Goal: Task Accomplishment & Management: Use online tool/utility

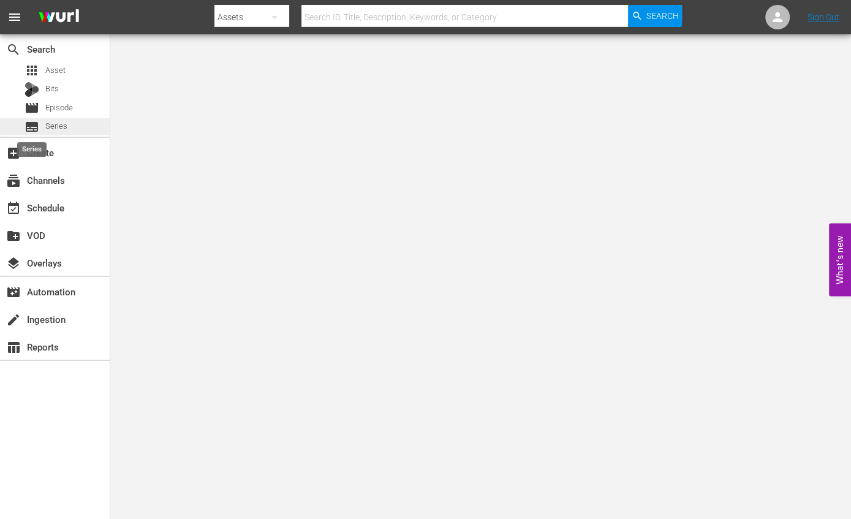
click at [36, 120] on span "subtitles" at bounding box center [32, 126] width 15 height 15
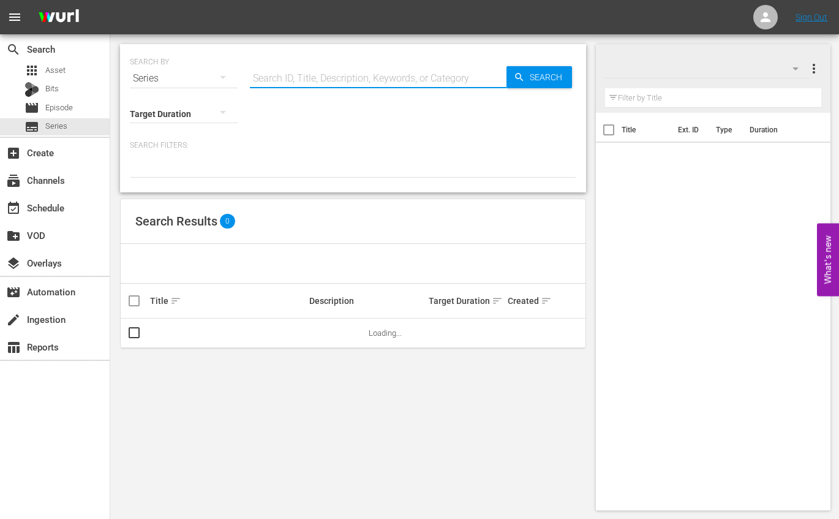
click at [333, 84] on input "text" at bounding box center [378, 78] width 257 height 29
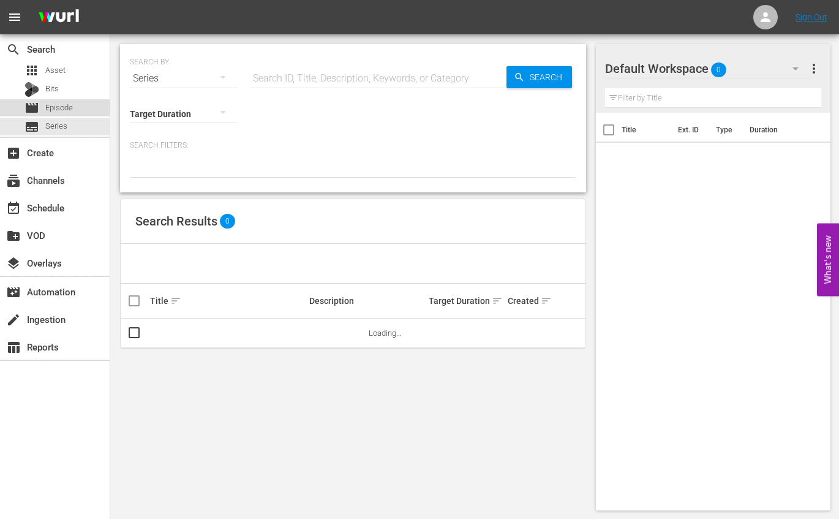
click at [61, 100] on div "movie Episode" at bounding box center [49, 107] width 48 height 17
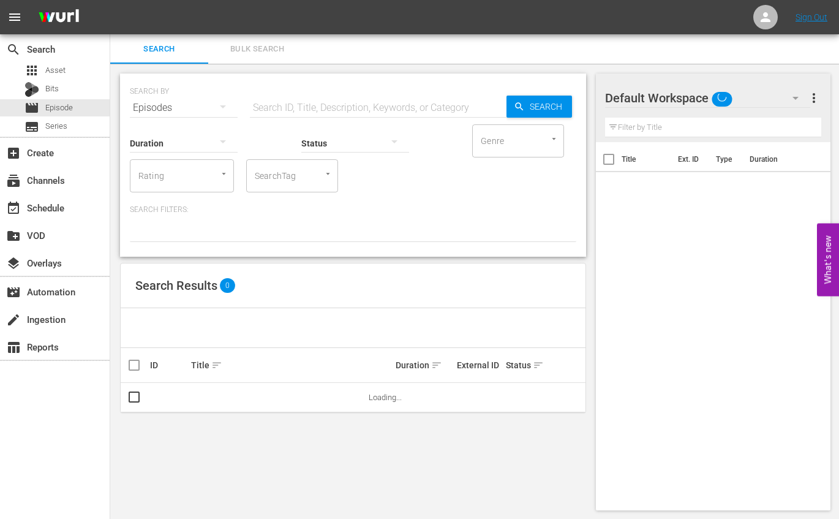
click at [279, 93] on input "text" at bounding box center [378, 107] width 257 height 29
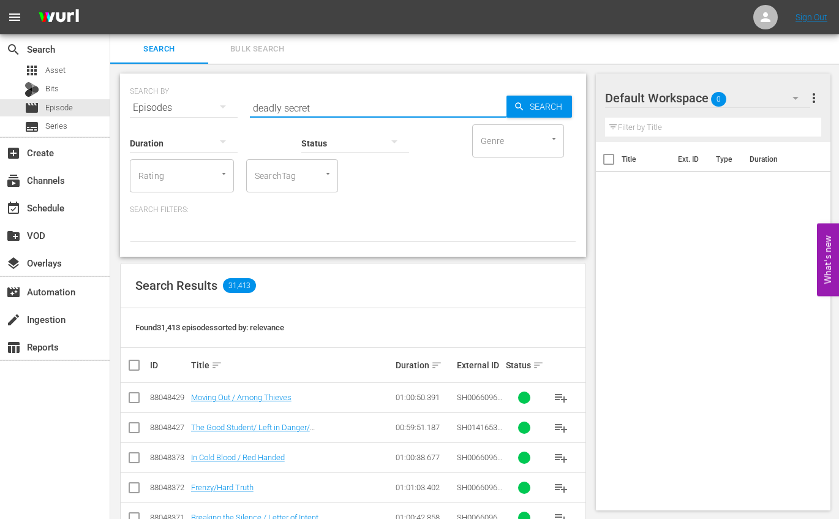
type input "deadly secret"
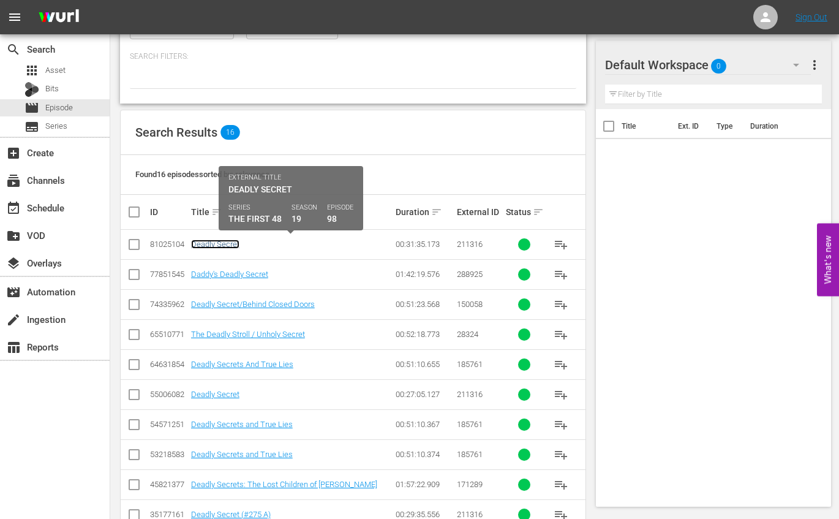
click at [214, 243] on link "Deadly Secret" at bounding box center [215, 243] width 48 height 9
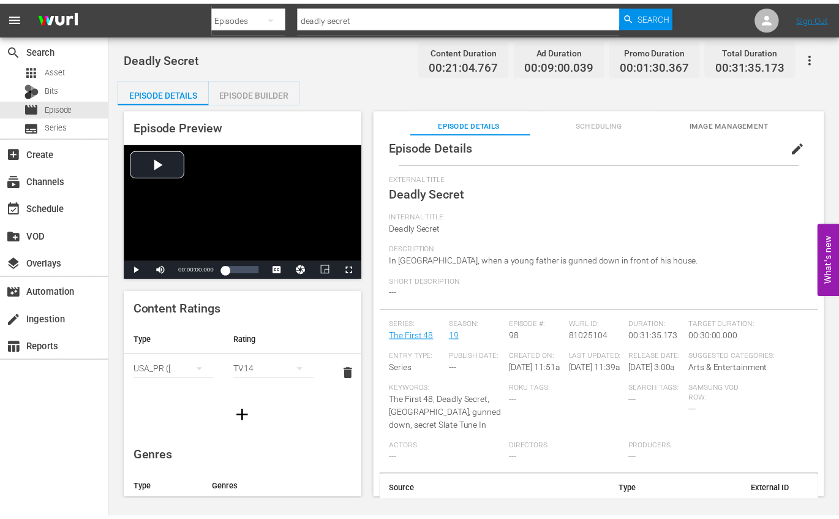
scroll to position [54, 0]
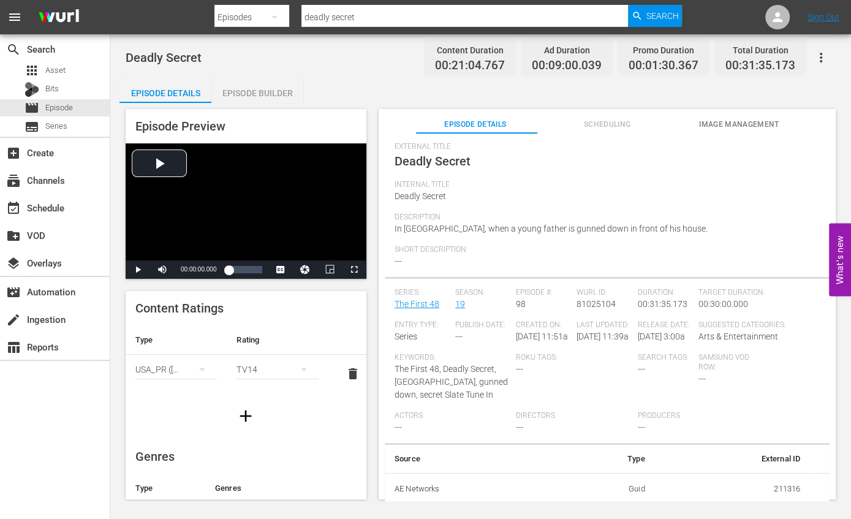
click at [769, 490] on td "211316" at bounding box center [732, 489] width 155 height 32
copy td "211316"
click at [62, 100] on div "movie Episode" at bounding box center [49, 107] width 48 height 17
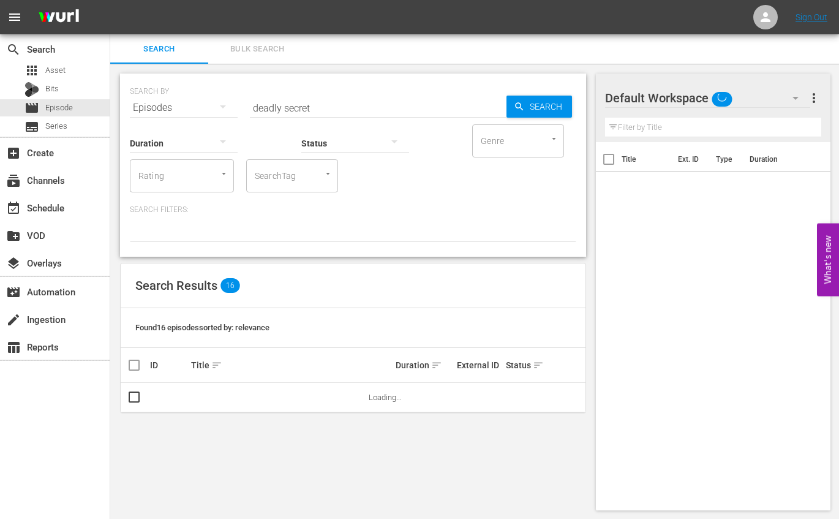
click at [330, 100] on input "deadly secret" at bounding box center [378, 107] width 257 height 29
paste input "211316"
click at [523, 101] on icon "button" at bounding box center [519, 106] width 11 height 11
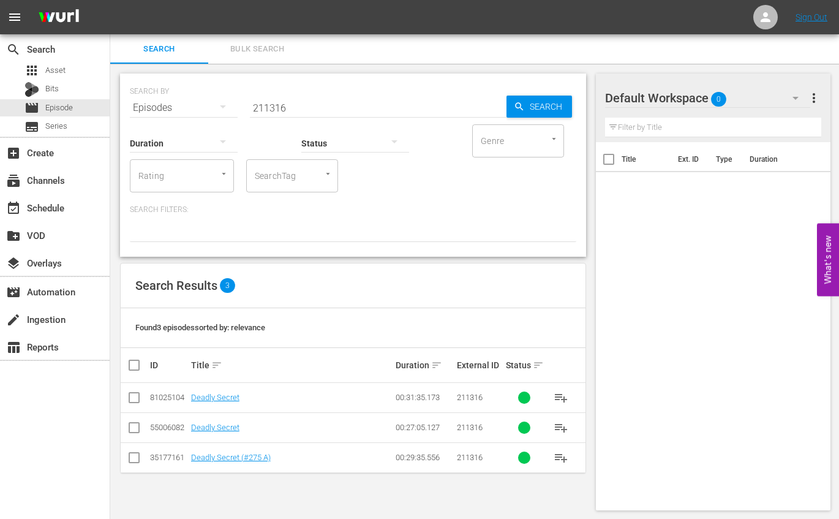
scroll to position [1, 0]
click at [274, 110] on input "211316" at bounding box center [378, 106] width 257 height 29
type input "risky business"
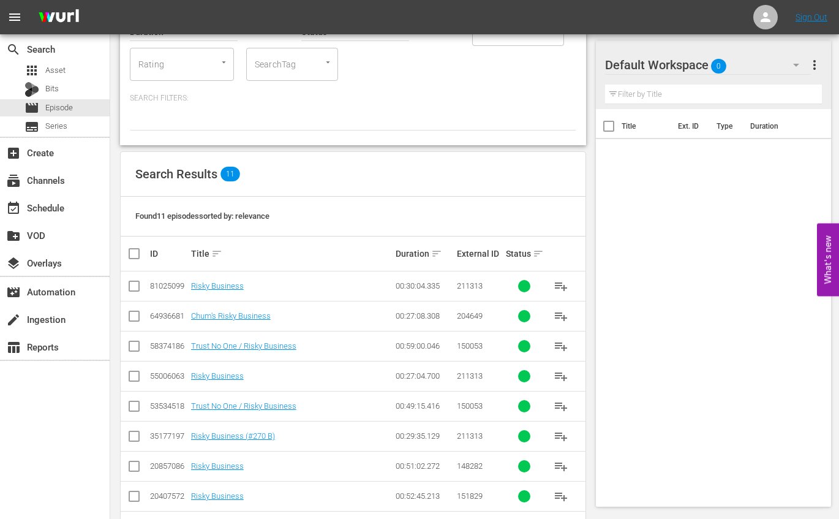
scroll to position [154, 0]
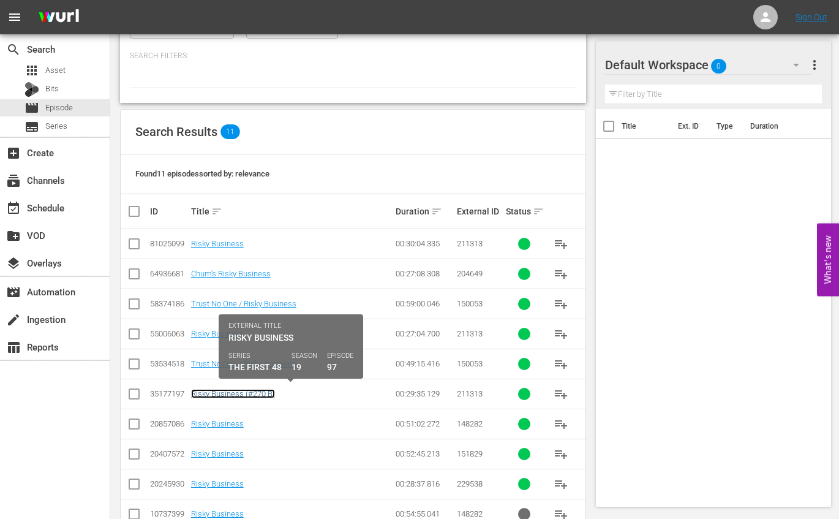
click at [254, 393] on link "Risky Business (#270 B)" at bounding box center [233, 393] width 84 height 9
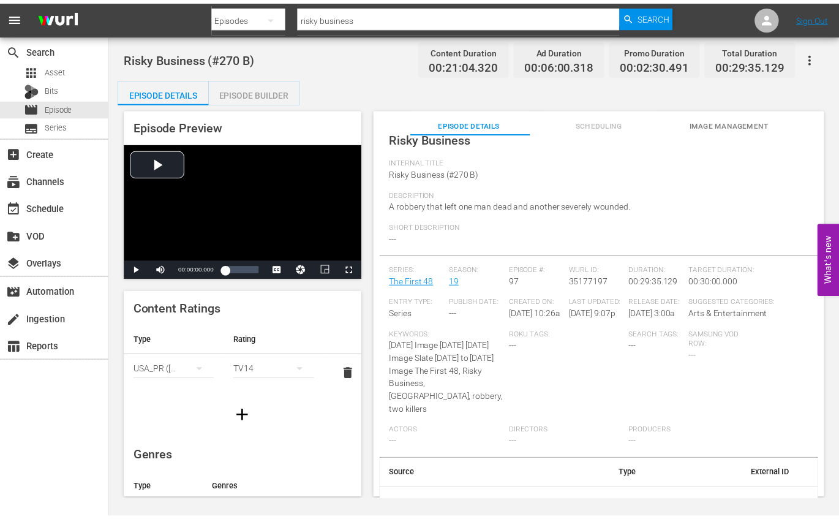
scroll to position [80, 0]
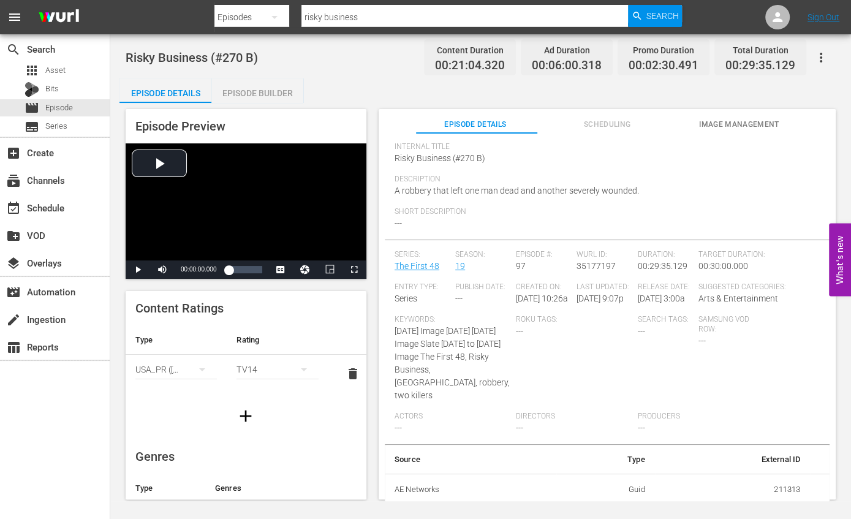
click at [772, 483] on td "211313" at bounding box center [732, 489] width 155 height 32
copy td "211313"
click at [83, 110] on div "movie Episode" at bounding box center [55, 107] width 110 height 17
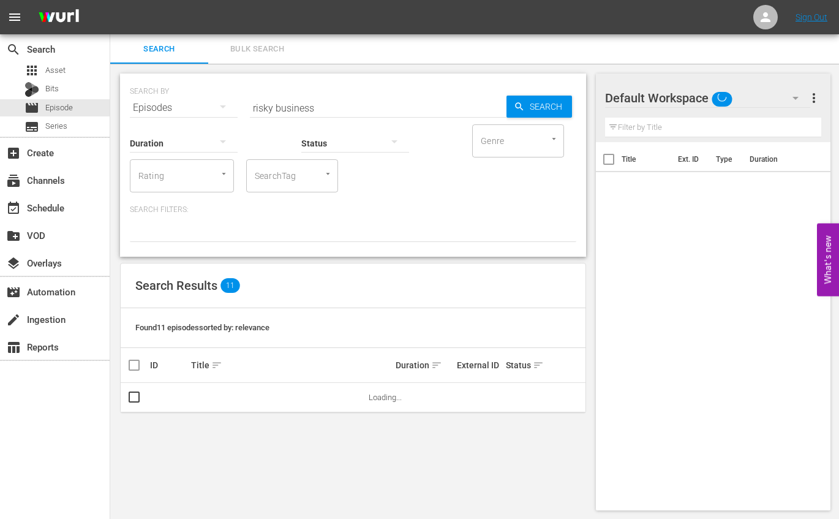
click at [308, 102] on input "risky business" at bounding box center [378, 107] width 257 height 29
click at [305, 102] on input "risky business" at bounding box center [378, 107] width 257 height 29
paste input "211313"
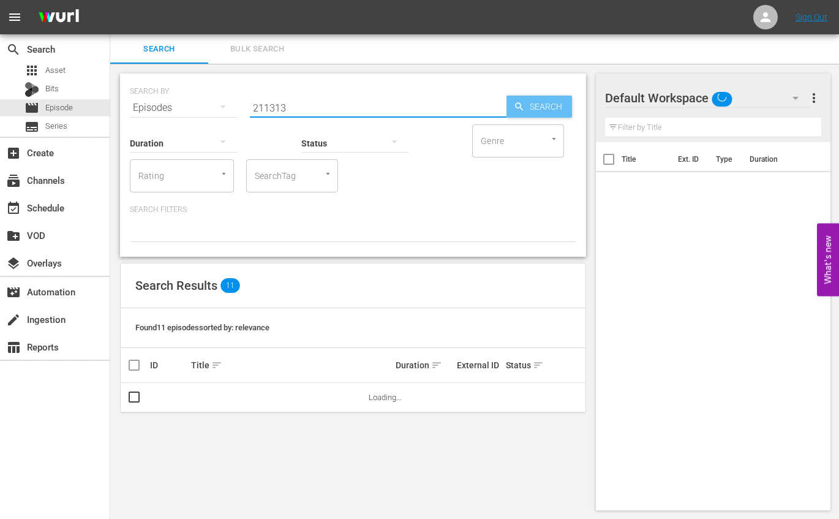
type input "211313"
click at [554, 109] on span "Search" at bounding box center [548, 107] width 47 height 22
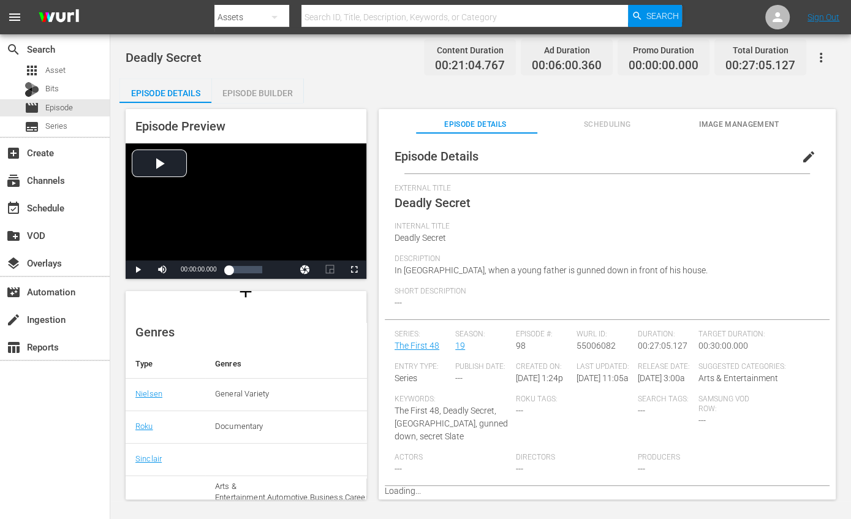
scroll to position [153, 0]
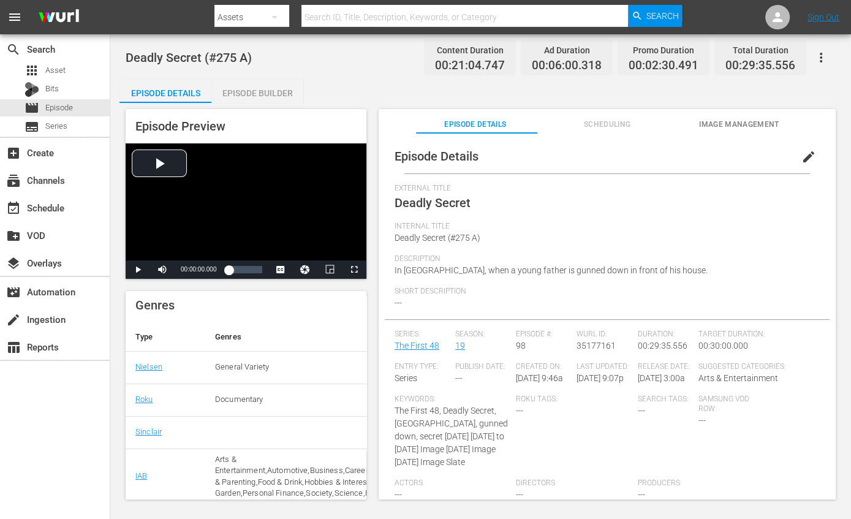
scroll to position [153, 0]
click at [801, 150] on span "edit" at bounding box center [808, 156] width 15 height 15
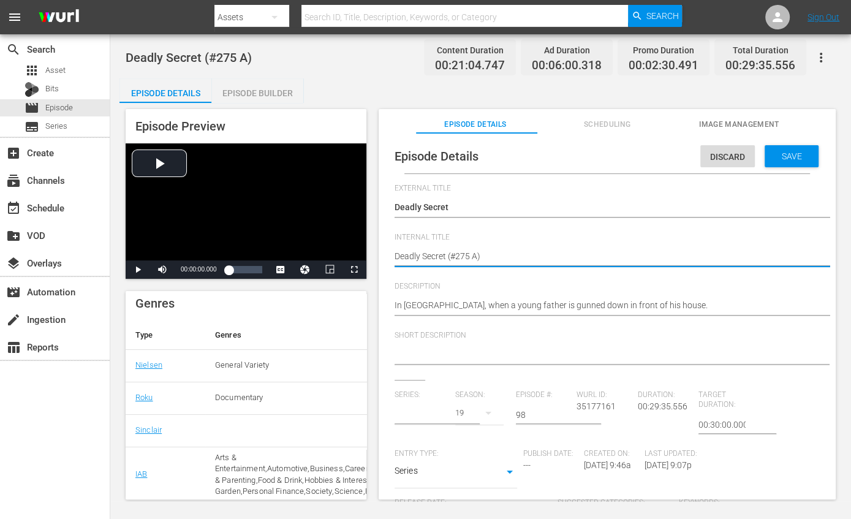
drag, startPoint x: 446, startPoint y: 253, endPoint x: 545, endPoint y: 251, distance: 99.2
type input "The First 48"
type textarea "Deadly Secret ("
type textarea "Deadly Secret"
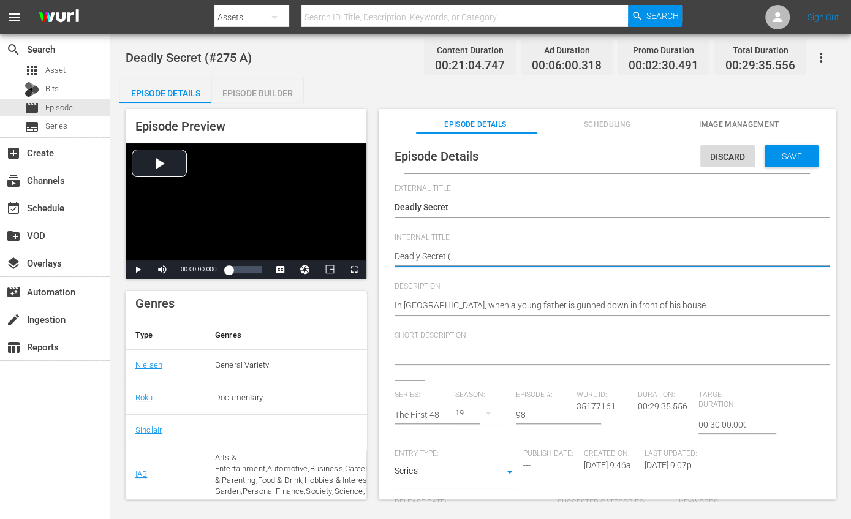
type textarea "Deadly Secret"
click at [795, 155] on span "Save" at bounding box center [792, 156] width 40 height 10
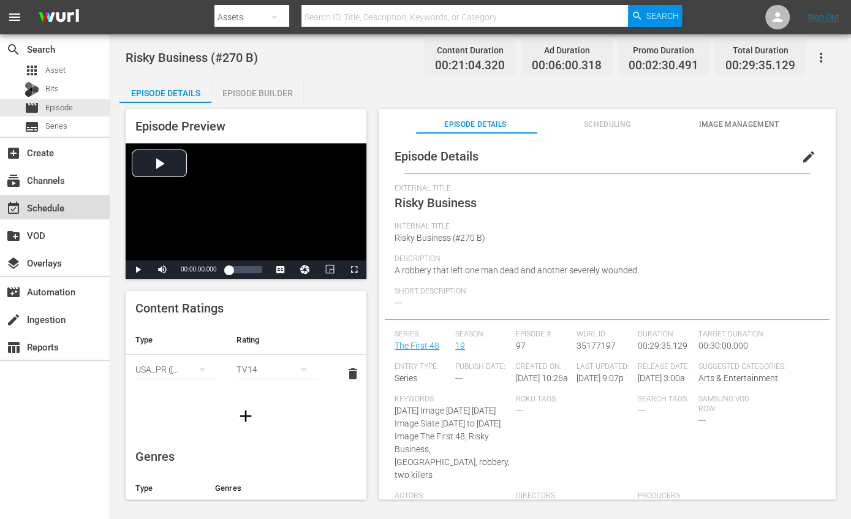
click at [75, 208] on div "event_available Schedule" at bounding box center [55, 207] width 110 height 25
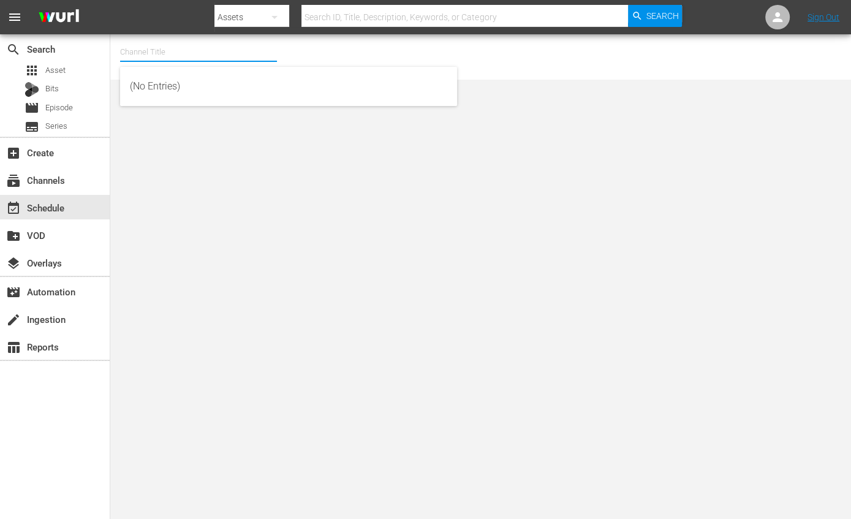
click at [239, 53] on input "text" at bounding box center [198, 51] width 157 height 29
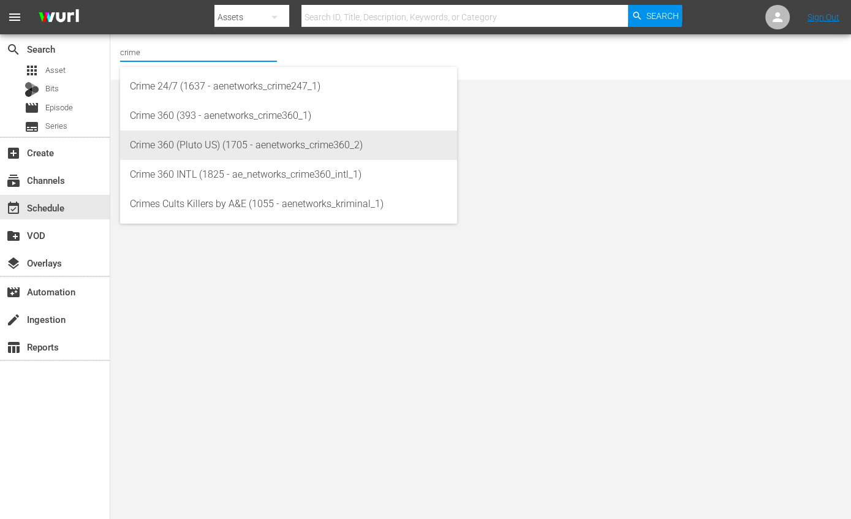
click at [238, 146] on div "Crime 360 (Pluto US) (1705 - aenetworks_crime360_2)" at bounding box center [288, 144] width 317 height 29
type input "Crime 360 (Pluto US) (1705 - aenetworks_crime360_2)"
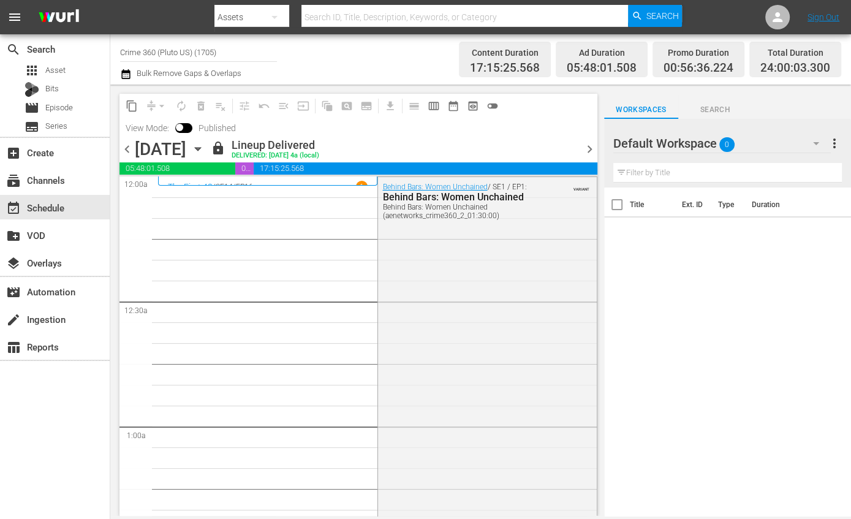
click at [205, 144] on icon "button" at bounding box center [197, 148] width 13 height 13
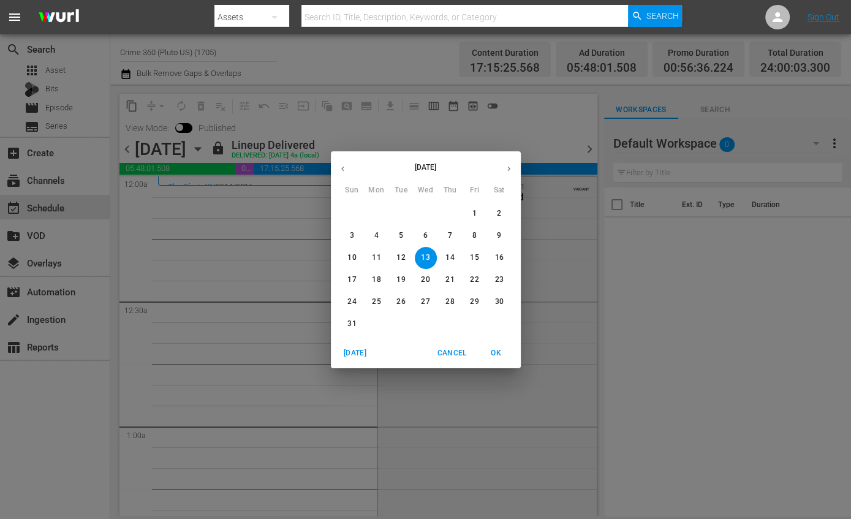
click at [371, 281] on span "18" at bounding box center [377, 279] width 22 height 10
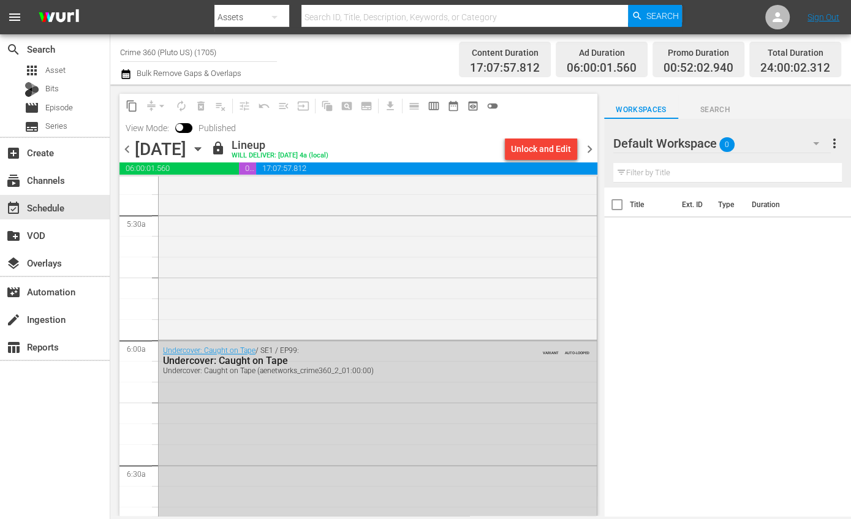
scroll to position [1378, 0]
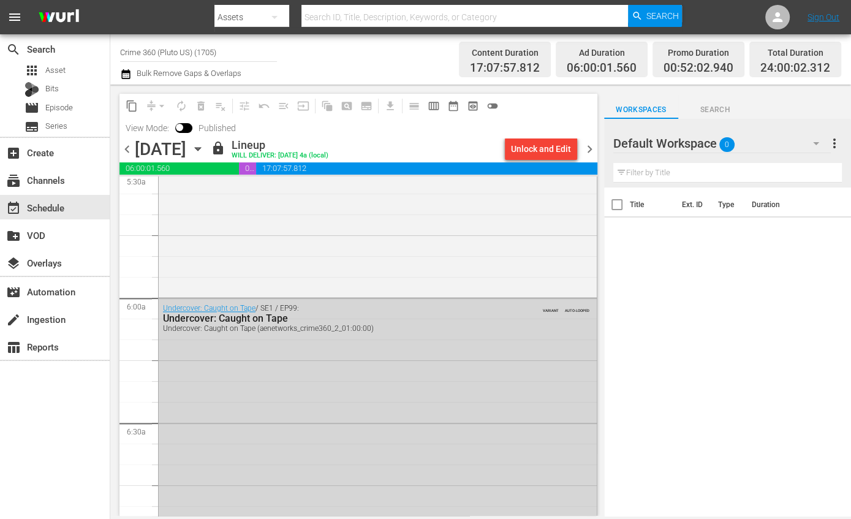
click at [205, 148] on icon "button" at bounding box center [197, 148] width 13 height 13
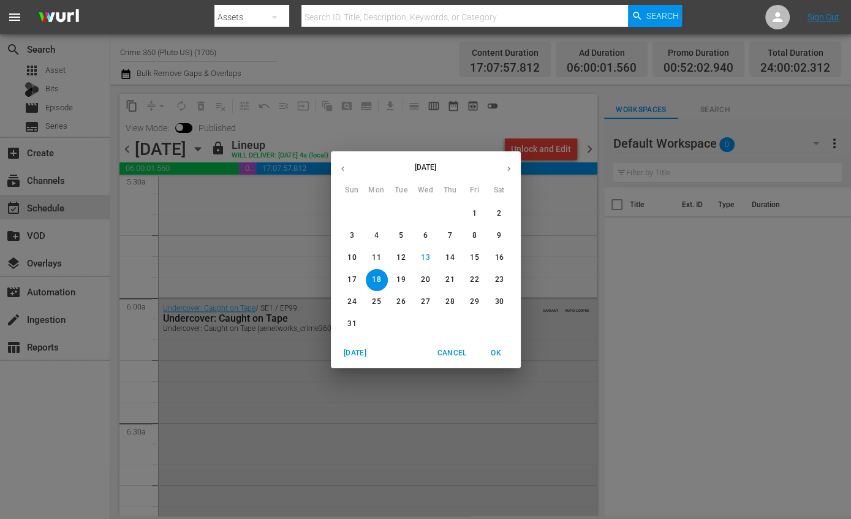
click at [402, 279] on p "19" at bounding box center [400, 279] width 9 height 10
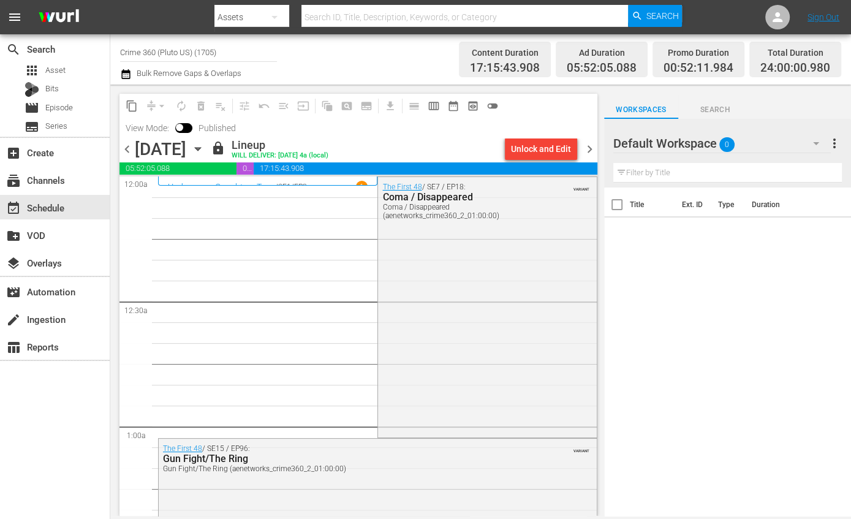
click at [205, 149] on icon "button" at bounding box center [197, 148] width 13 height 13
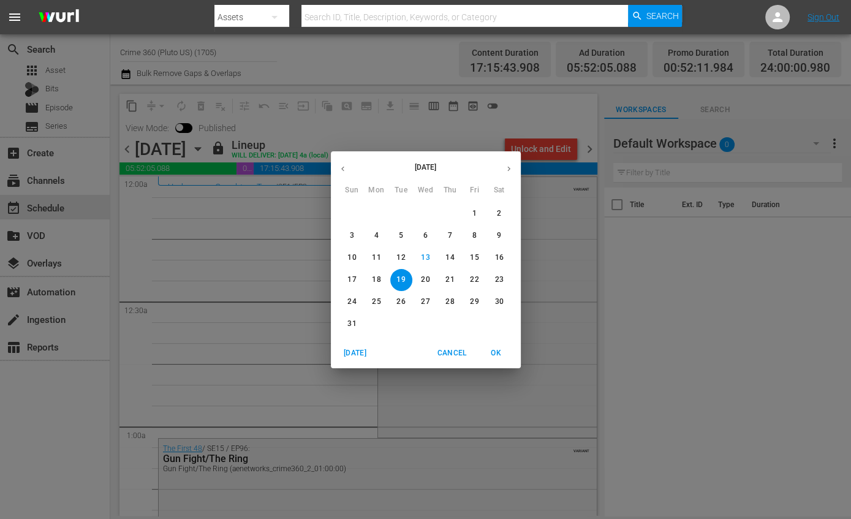
click at [424, 279] on p "20" at bounding box center [425, 279] width 9 height 10
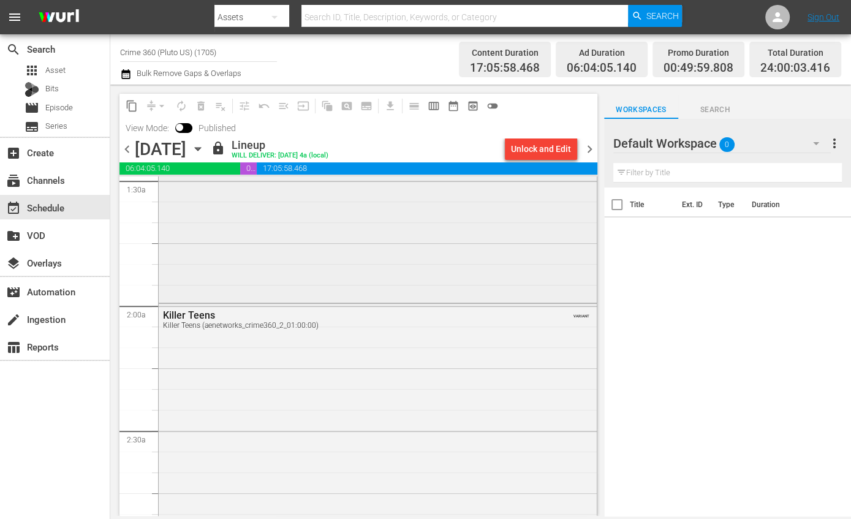
scroll to position [459, 0]
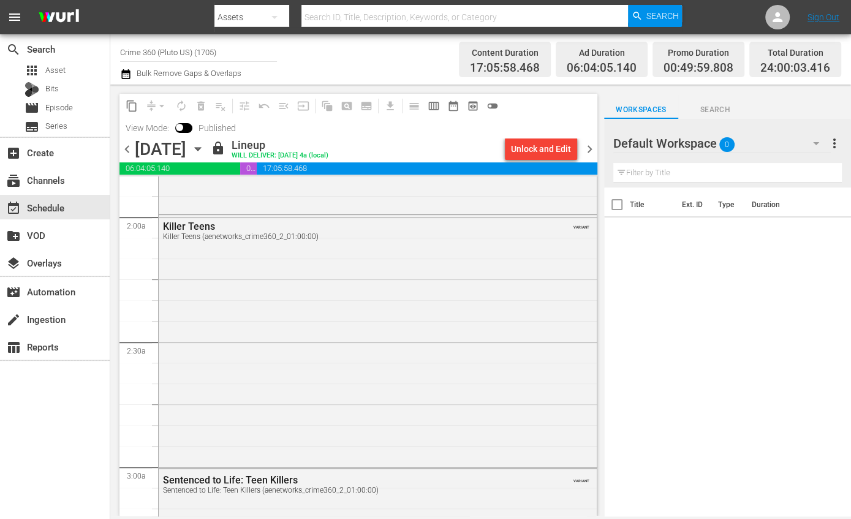
click at [205, 150] on icon "button" at bounding box center [197, 148] width 13 height 13
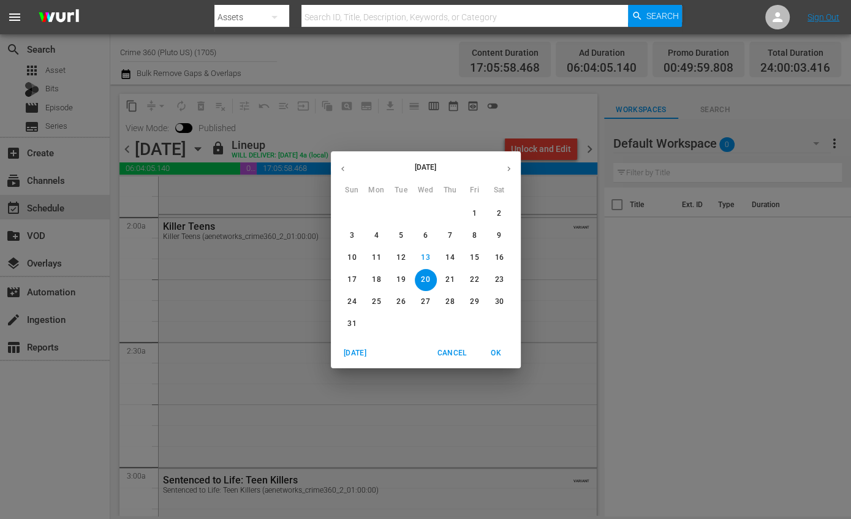
click at [441, 276] on span "21" at bounding box center [450, 279] width 22 height 10
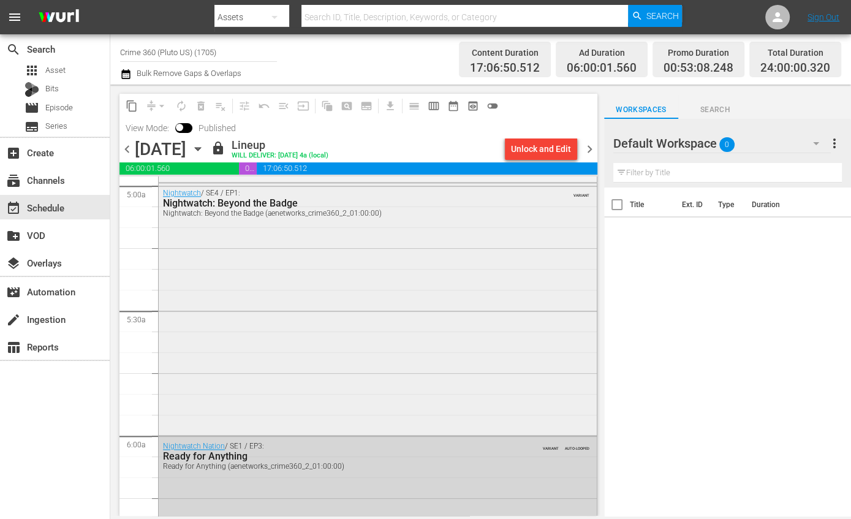
scroll to position [1378, 0]
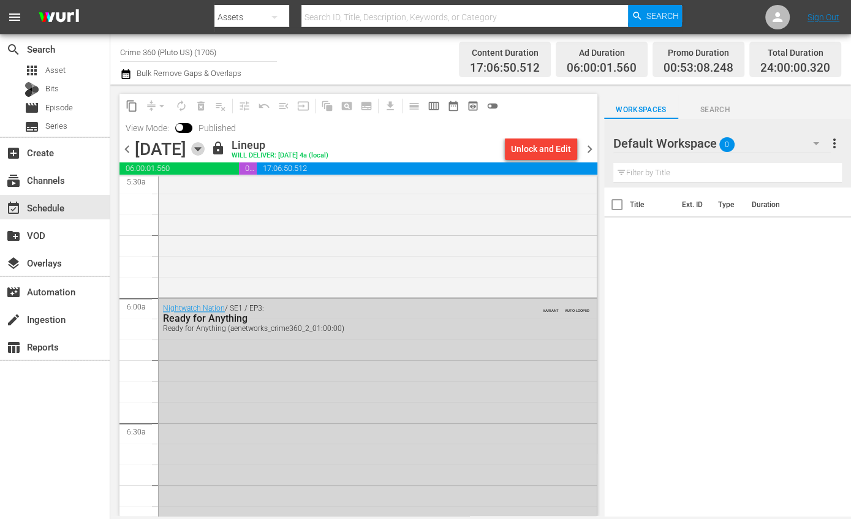
click at [205, 144] on icon "button" at bounding box center [197, 148] width 13 height 13
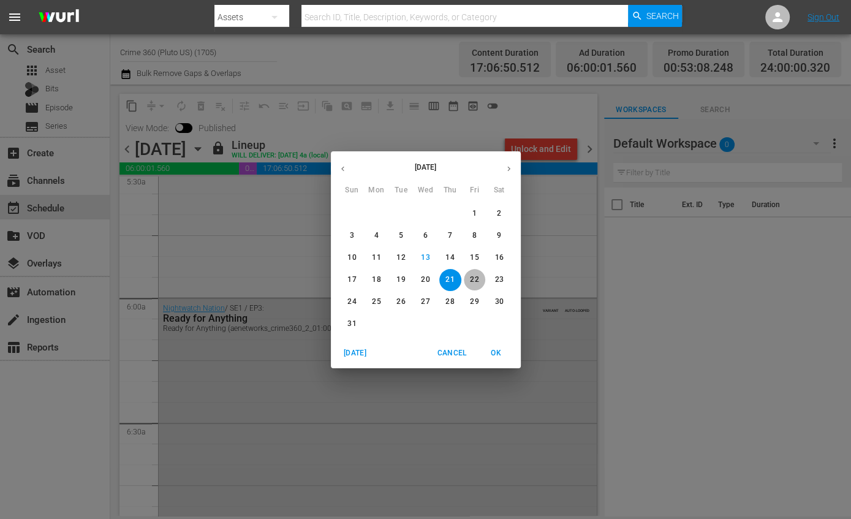
click at [475, 279] on p "22" at bounding box center [474, 279] width 9 height 10
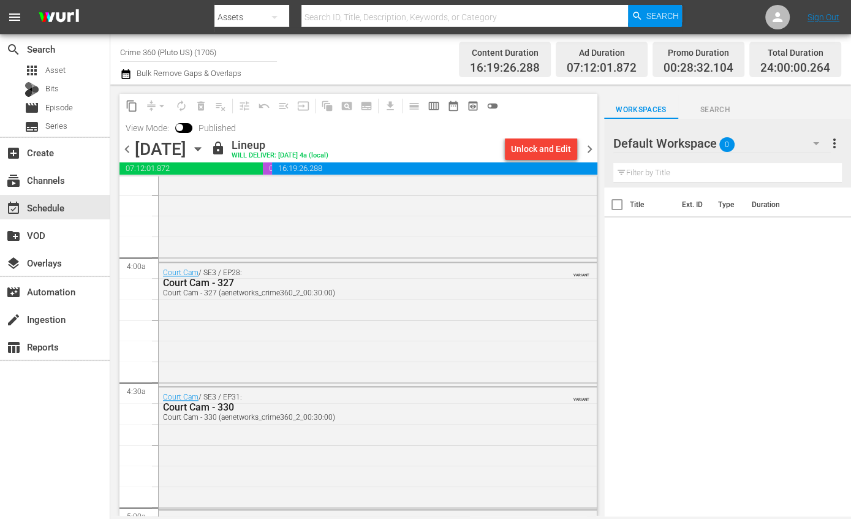
scroll to position [1455, 0]
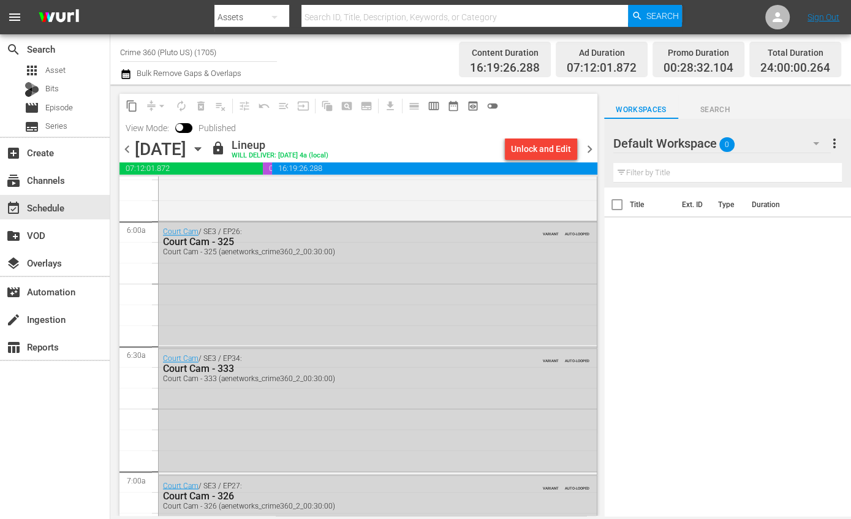
click at [208, 158] on div "Friday, August 22nd August 22nd" at bounding box center [171, 149] width 73 height 20
click at [205, 151] on icon "button" at bounding box center [197, 148] width 13 height 13
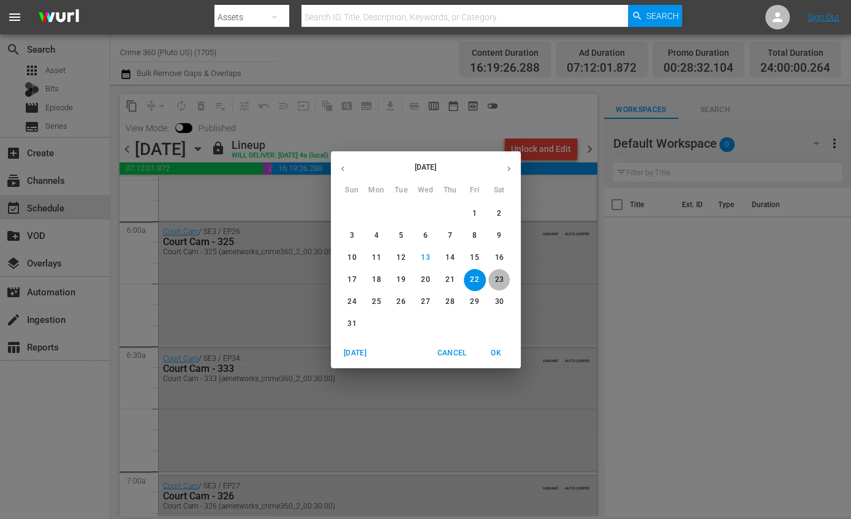
click at [495, 277] on p "23" at bounding box center [498, 279] width 9 height 10
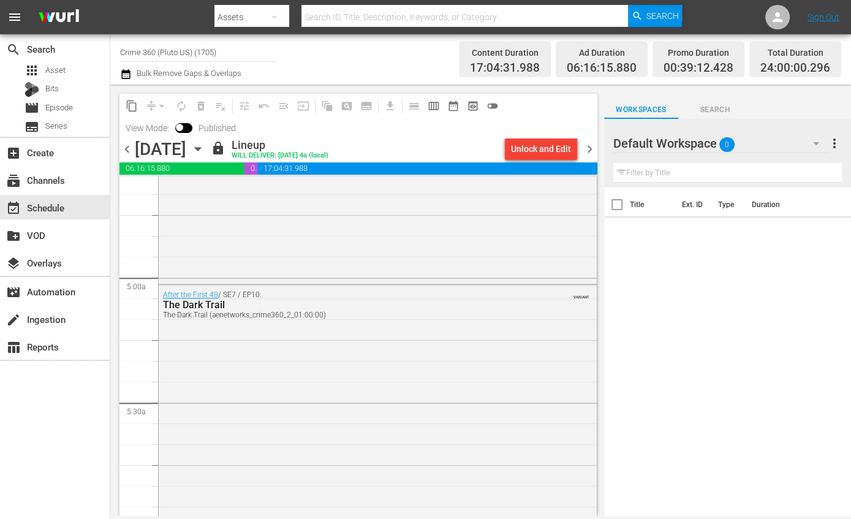
scroll to position [1455, 0]
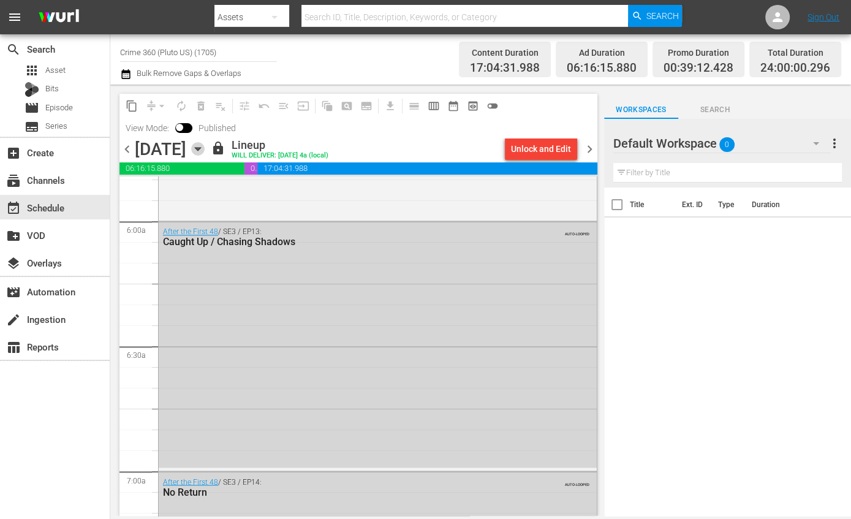
click at [205, 147] on icon "button" at bounding box center [197, 148] width 13 height 13
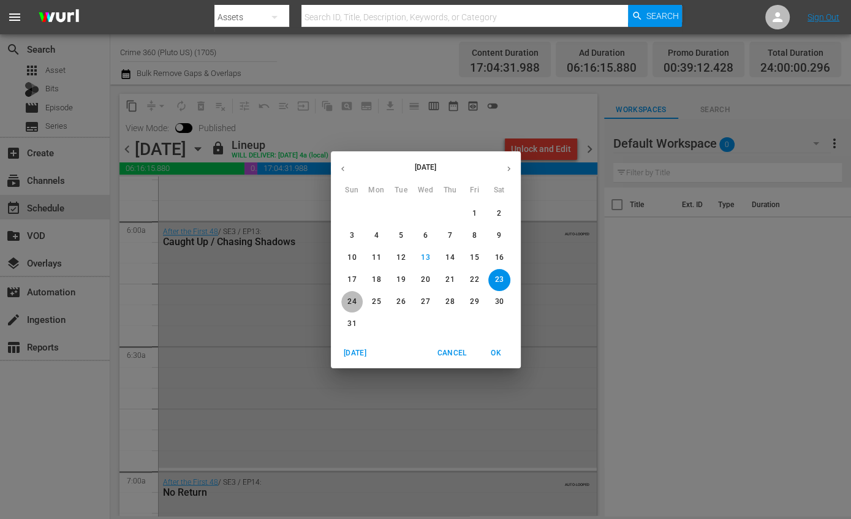
click at [355, 298] on p "24" at bounding box center [351, 301] width 9 height 10
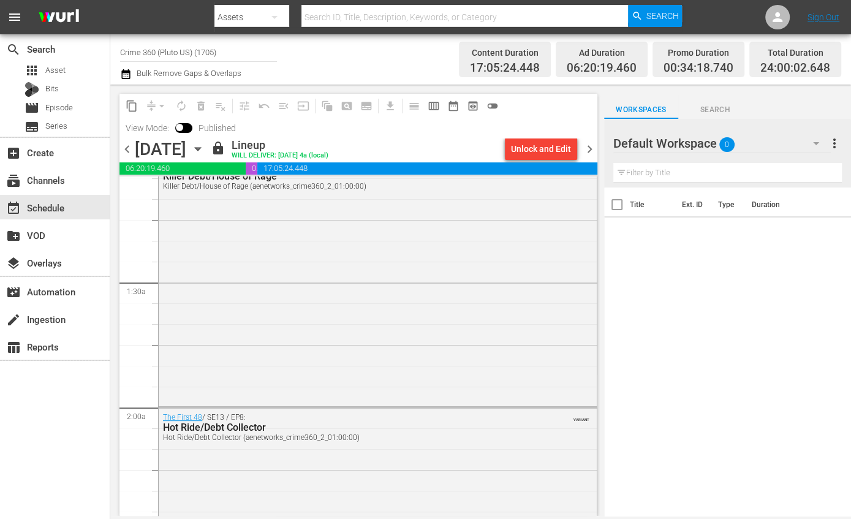
scroll to position [459, 0]
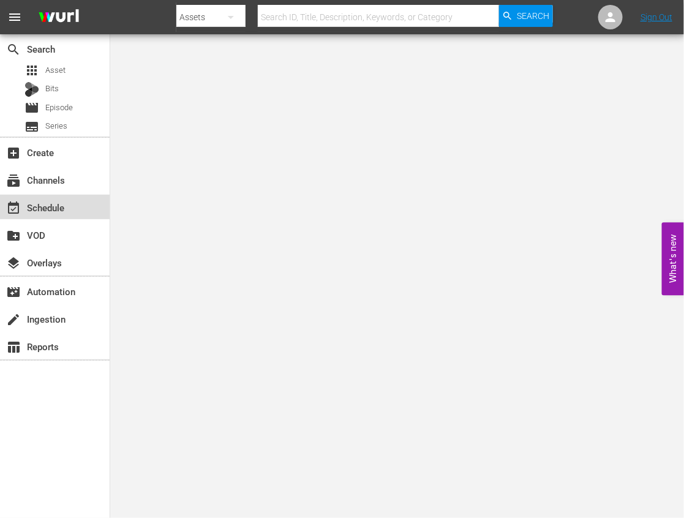
click at [80, 209] on div "event_available Schedule" at bounding box center [55, 207] width 110 height 25
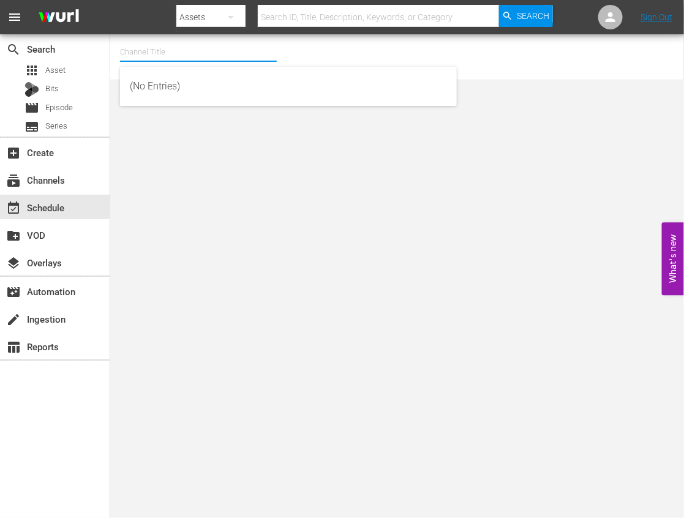
click at [239, 55] on input "text" at bounding box center [198, 51] width 157 height 29
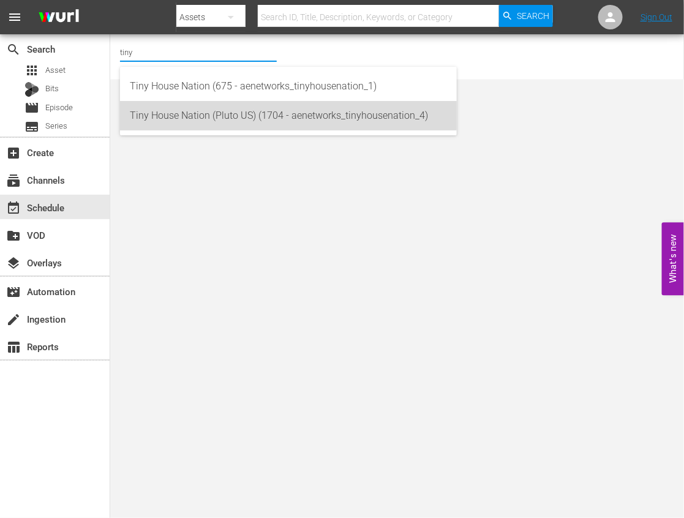
click at [236, 107] on div "Tiny House Nation (Pluto US) (1704 - aenetworks_tinyhousenation_4)" at bounding box center [288, 115] width 317 height 29
type input "Tiny House Nation (Pluto US) (1704 - aenetworks_tinyhousenation_4)"
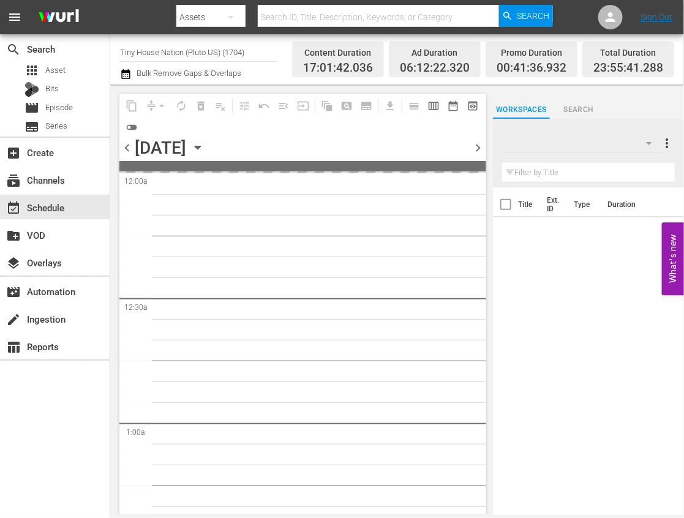
click at [205, 148] on icon "button" at bounding box center [197, 147] width 13 height 13
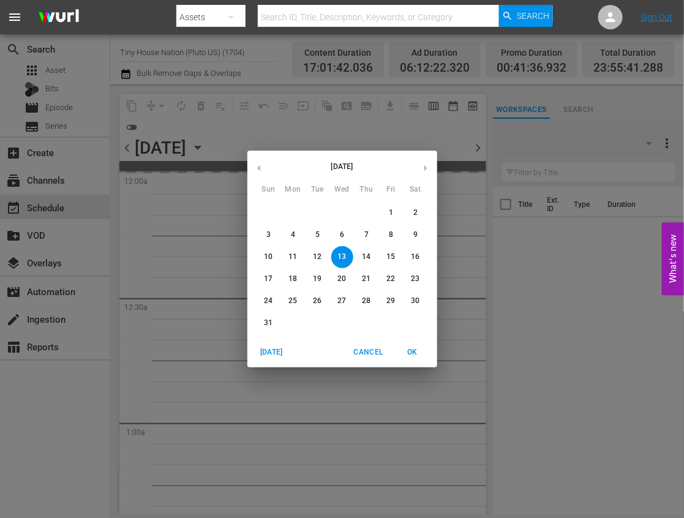
click at [293, 274] on p "18" at bounding box center [292, 279] width 9 height 10
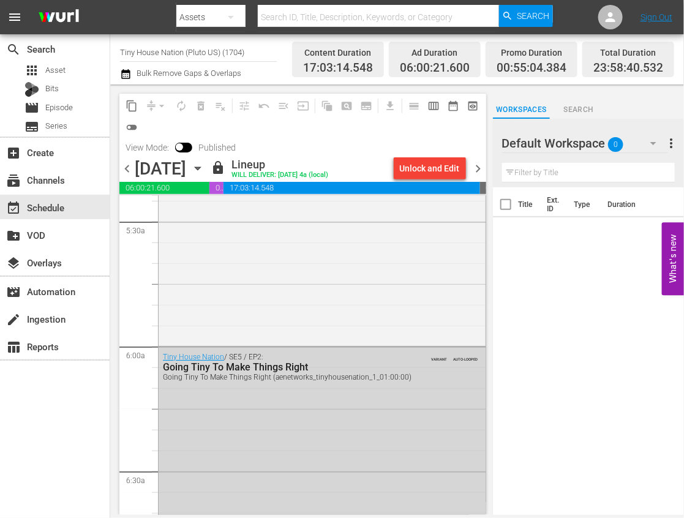
scroll to position [1455, 0]
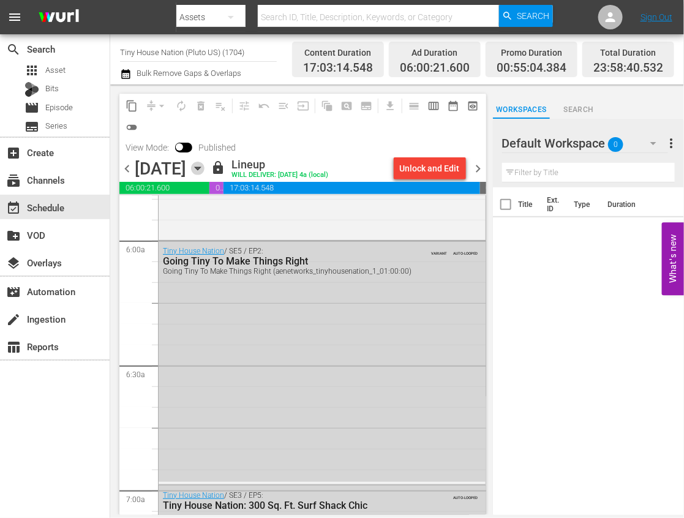
click at [205, 172] on icon "button" at bounding box center [197, 168] width 13 height 13
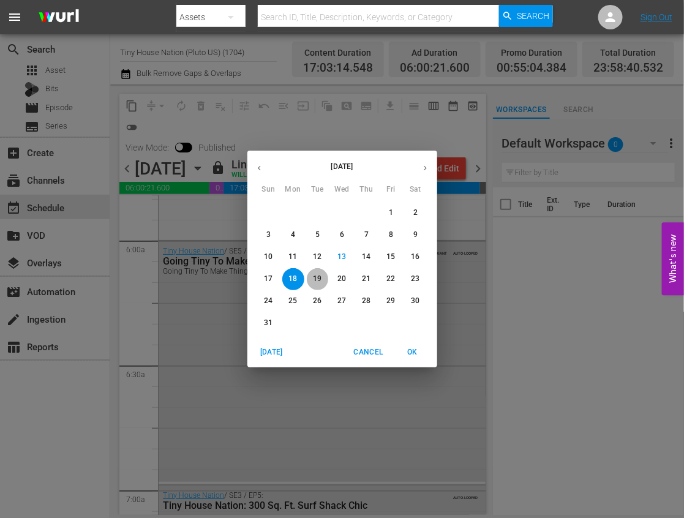
click at [317, 276] on p "19" at bounding box center [317, 279] width 9 height 10
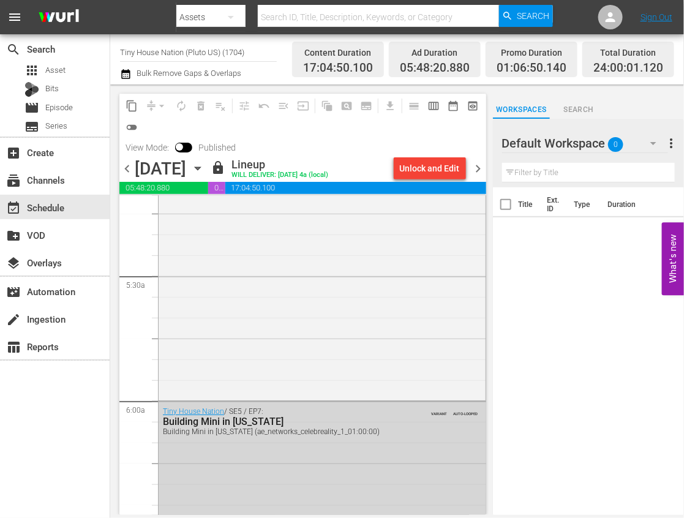
scroll to position [1297, 0]
click at [205, 167] on icon "button" at bounding box center [197, 168] width 13 height 13
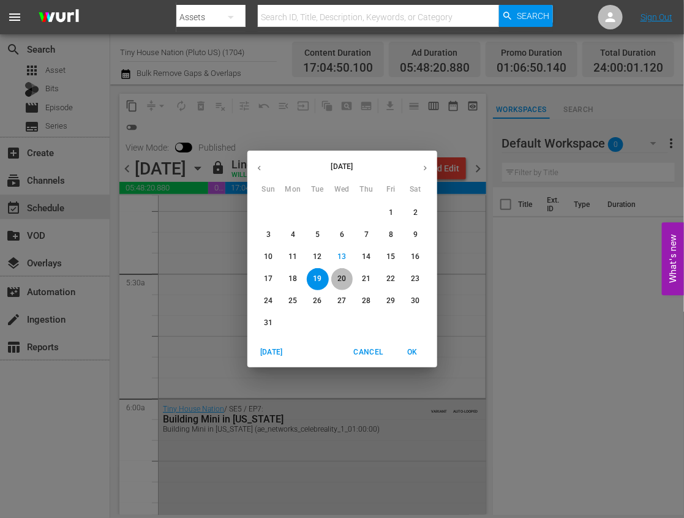
click at [345, 275] on p "20" at bounding box center [341, 279] width 9 height 10
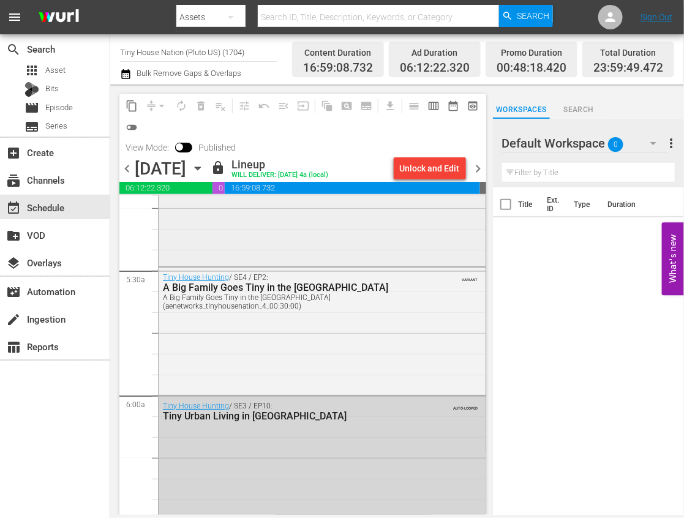
scroll to position [1302, 0]
click at [205, 174] on icon "button" at bounding box center [197, 168] width 13 height 13
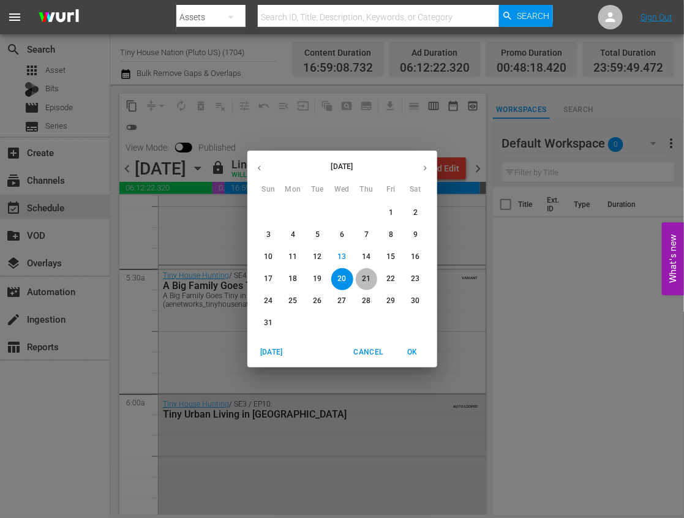
click at [362, 281] on span "21" at bounding box center [367, 279] width 22 height 10
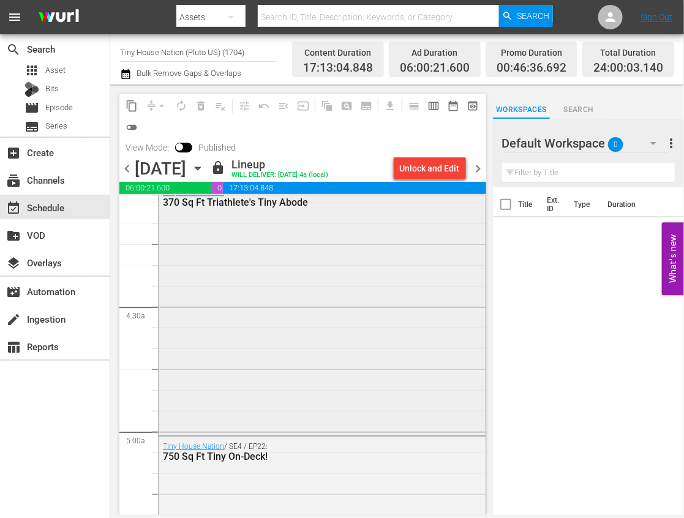
scroll to position [995, 0]
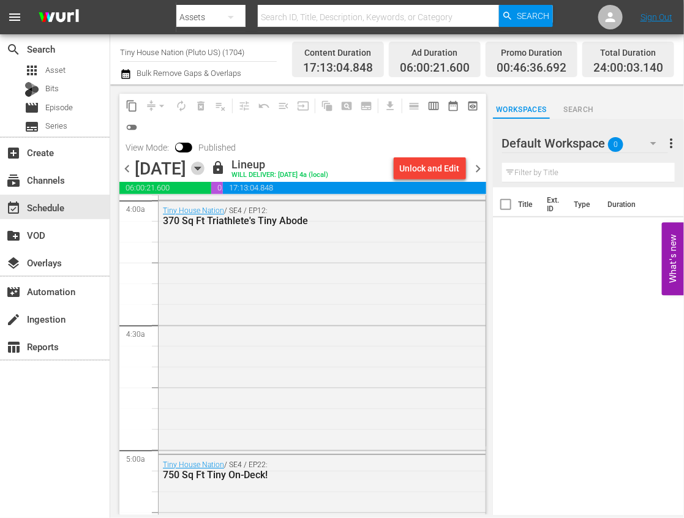
click at [205, 166] on icon "button" at bounding box center [197, 168] width 13 height 13
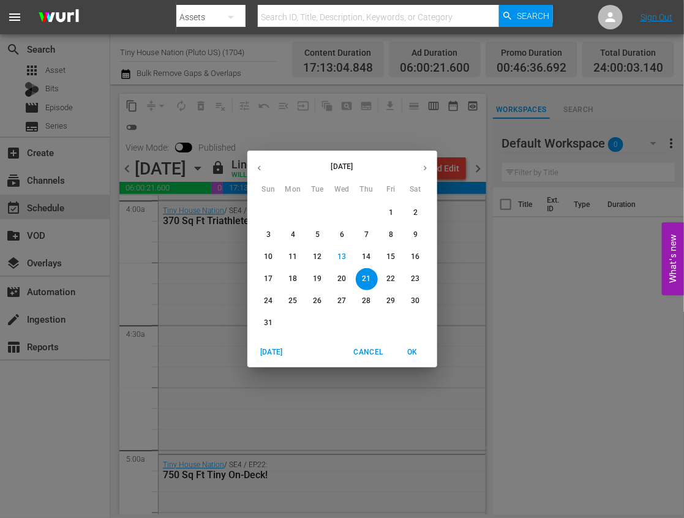
click at [387, 283] on p "22" at bounding box center [391, 279] width 9 height 10
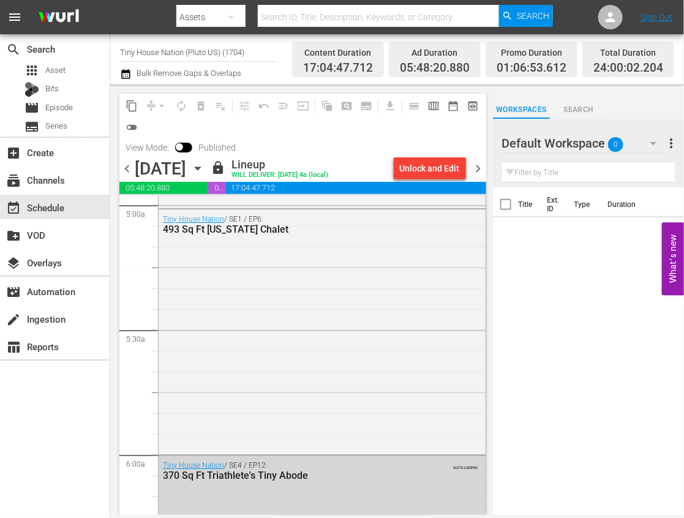
scroll to position [1225, 0]
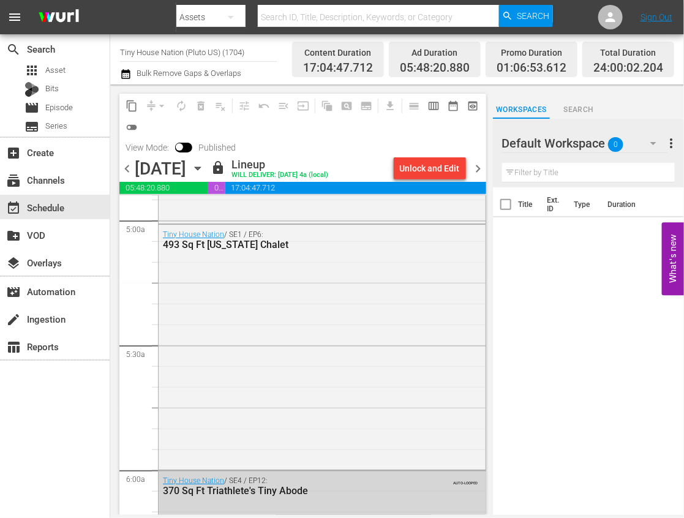
click at [205, 170] on icon "button" at bounding box center [197, 168] width 13 height 13
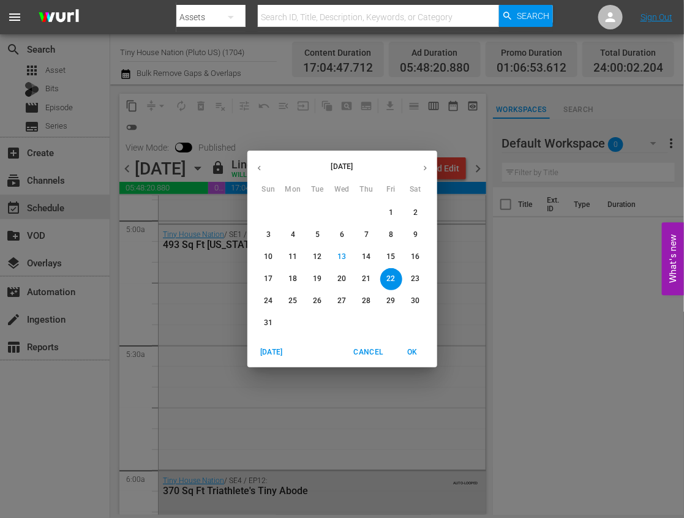
click at [415, 280] on p "23" at bounding box center [415, 279] width 9 height 10
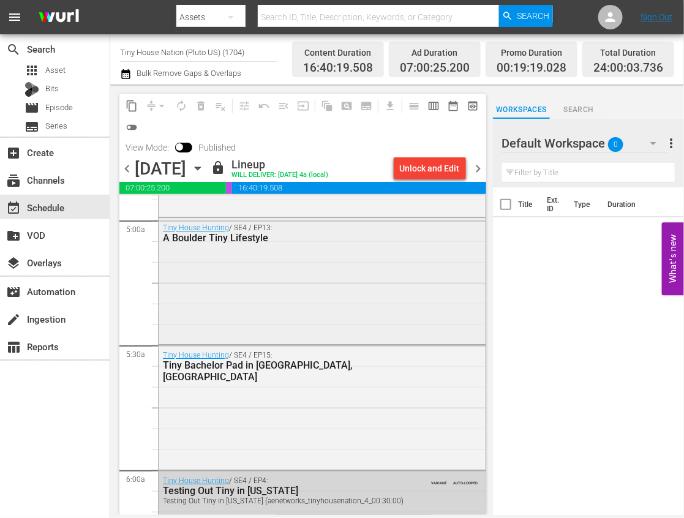
scroll to position [1302, 0]
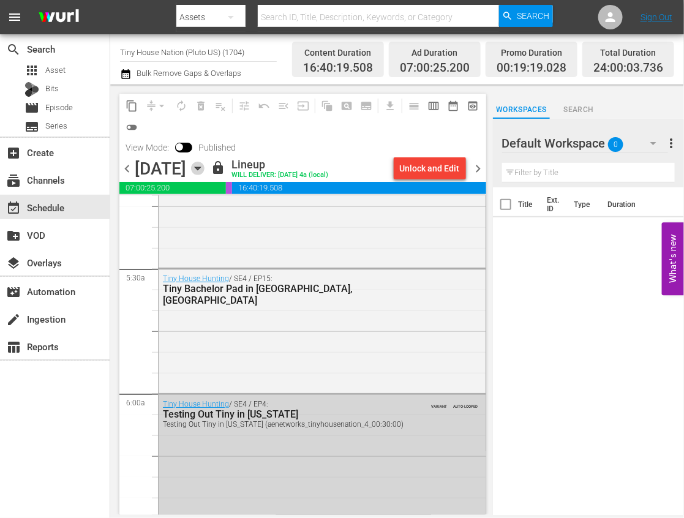
click at [205, 170] on icon "button" at bounding box center [197, 168] width 13 height 13
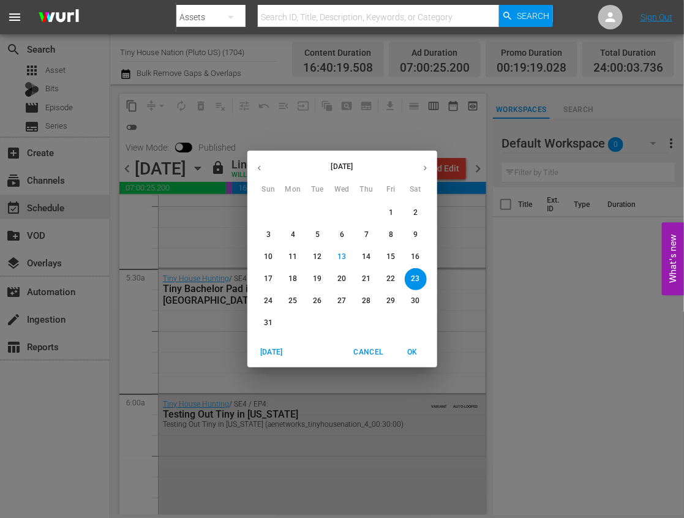
click at [266, 295] on button "24" at bounding box center [269, 301] width 22 height 22
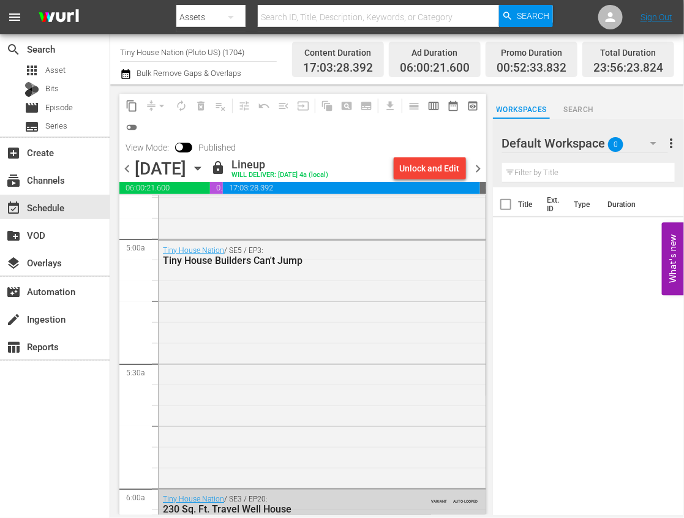
scroll to position [1225, 0]
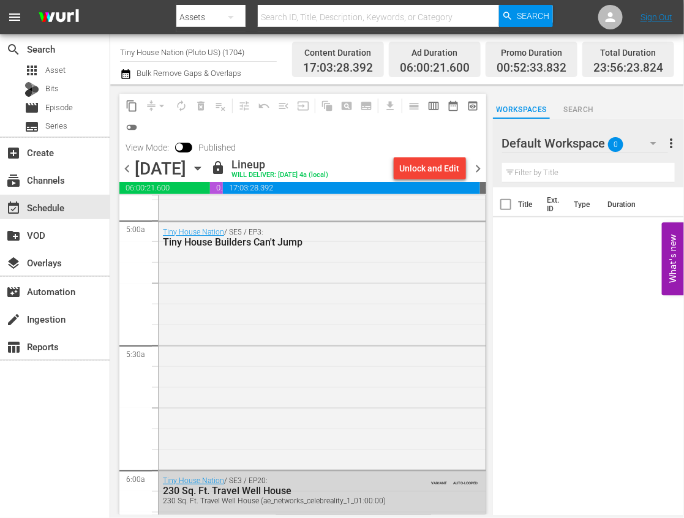
click at [205, 165] on icon "button" at bounding box center [197, 168] width 13 height 13
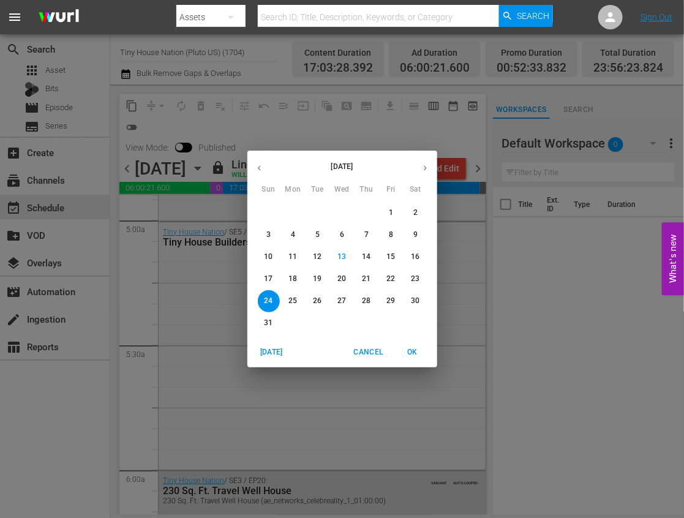
click at [233, 56] on div "[DATE] Sun Mon Tue Wed Thu Fri Sat 27 28 29 30 31 1 2 3 4 5 6 7 8 9 10 11 12 13…" at bounding box center [342, 259] width 684 height 518
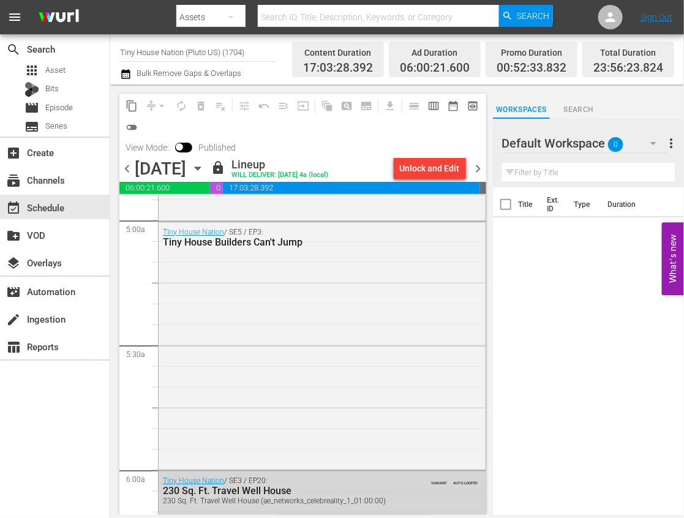
click at [203, 46] on input "Tiny House Nation (Pluto US) (1704)" at bounding box center [198, 51] width 157 height 29
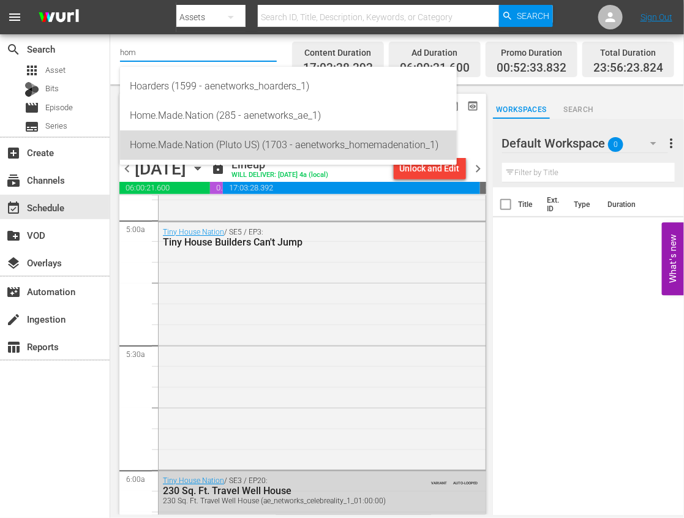
click at [215, 134] on div "Home.Made.Nation (Pluto US) (1703 - aenetworks_homemadenation_1)" at bounding box center [288, 144] width 317 height 29
type input "Home.Made.Nation (Pluto US) (1703 - aenetworks_homemadenation_1)"
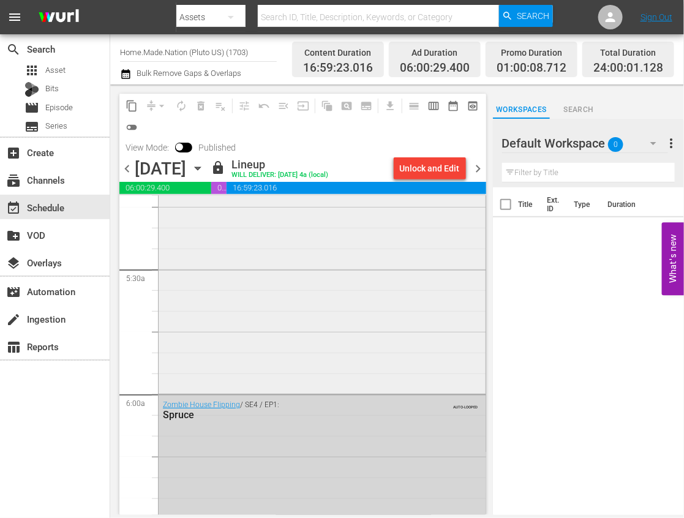
scroll to position [1302, 0]
click at [205, 169] on icon "button" at bounding box center [197, 168] width 13 height 13
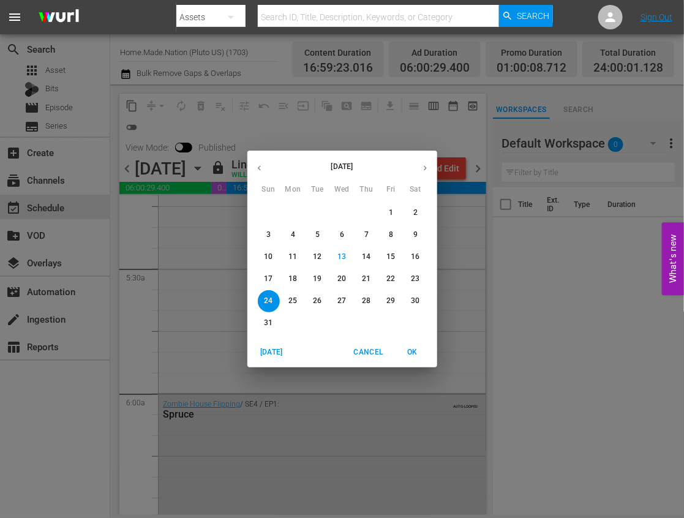
click at [421, 274] on span "23" at bounding box center [416, 279] width 22 height 10
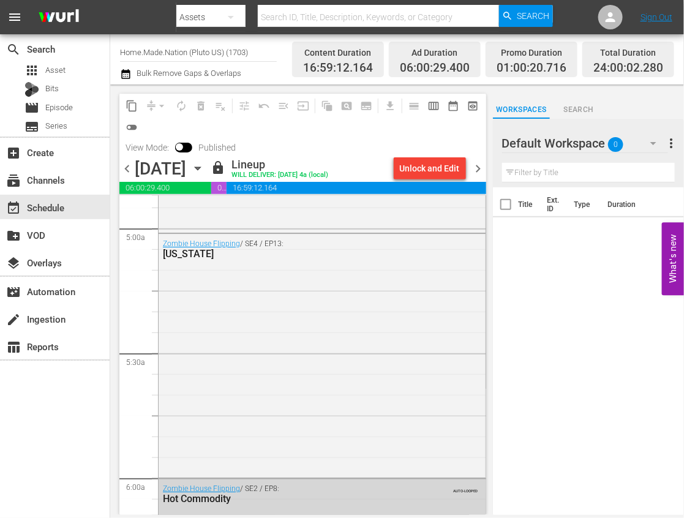
scroll to position [1302, 0]
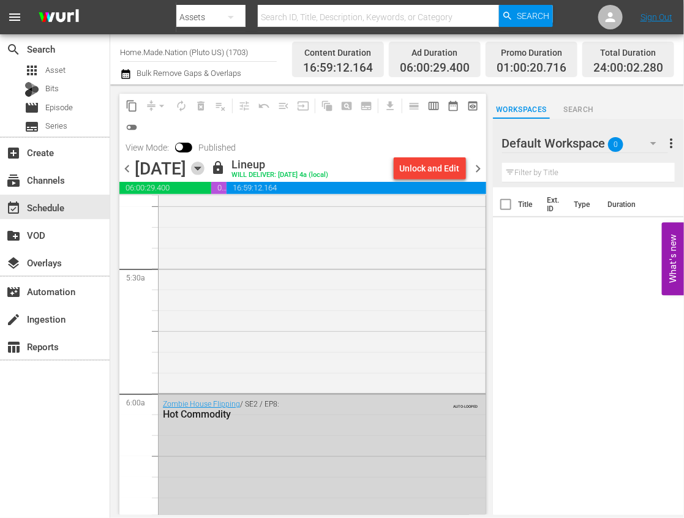
click at [205, 167] on icon "button" at bounding box center [197, 168] width 13 height 13
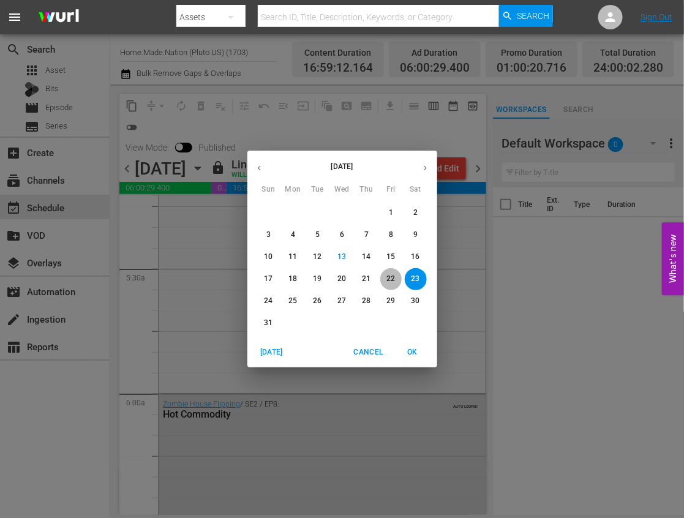
click at [393, 273] on button "22" at bounding box center [391, 279] width 22 height 22
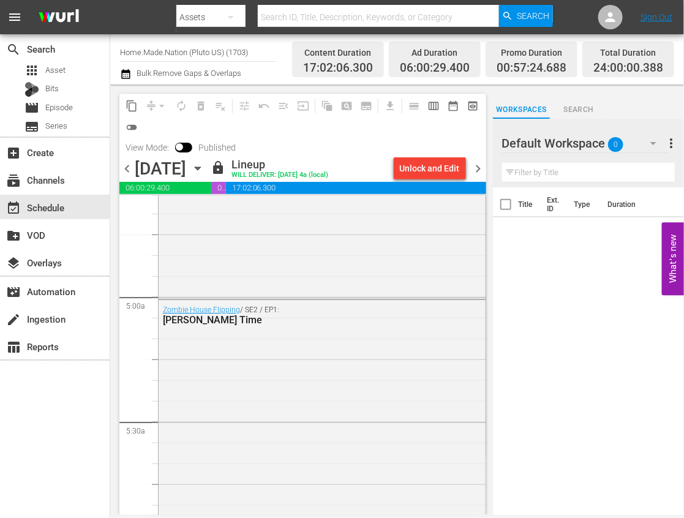
scroll to position [1225, 0]
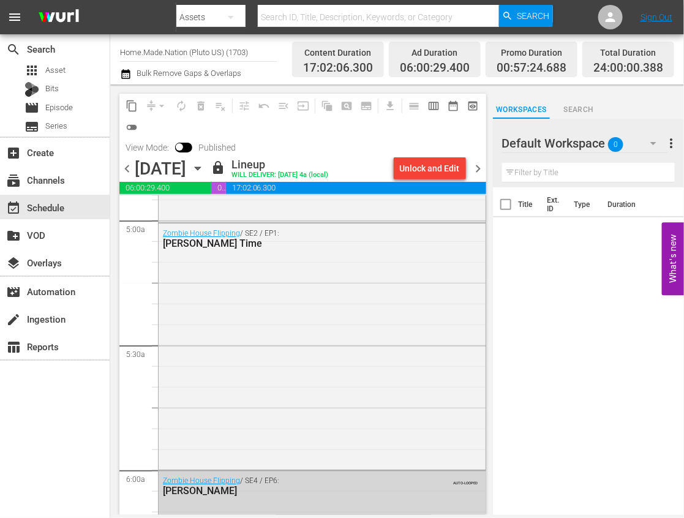
click at [205, 164] on icon "button" at bounding box center [197, 168] width 13 height 13
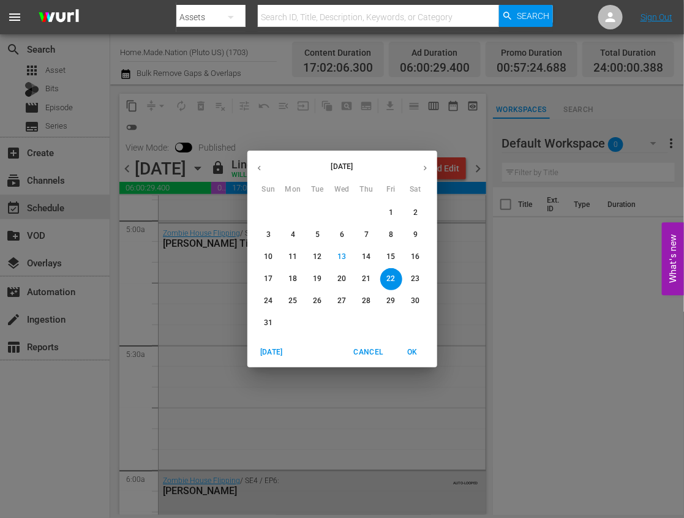
click at [372, 274] on span "21" at bounding box center [367, 279] width 22 height 10
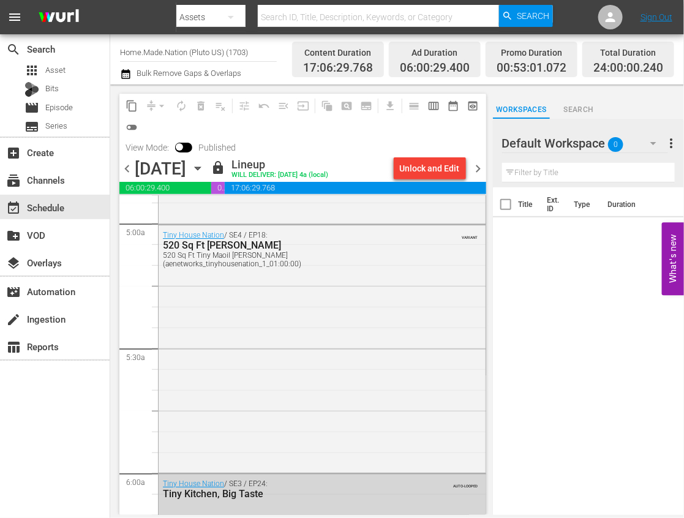
scroll to position [1225, 0]
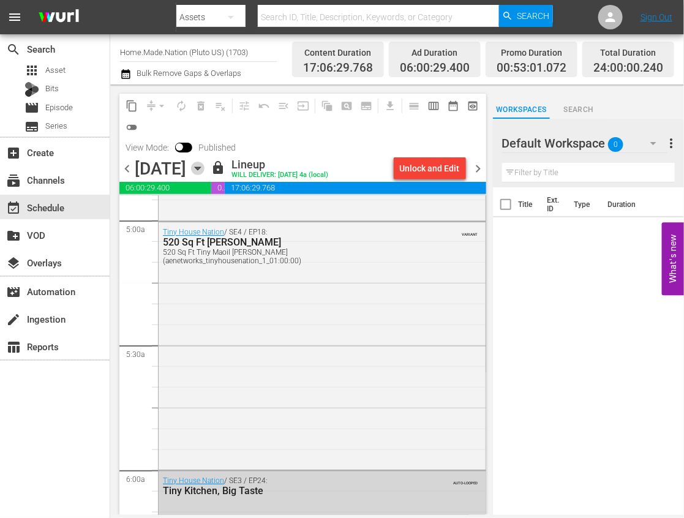
click at [205, 169] on icon "button" at bounding box center [197, 168] width 13 height 13
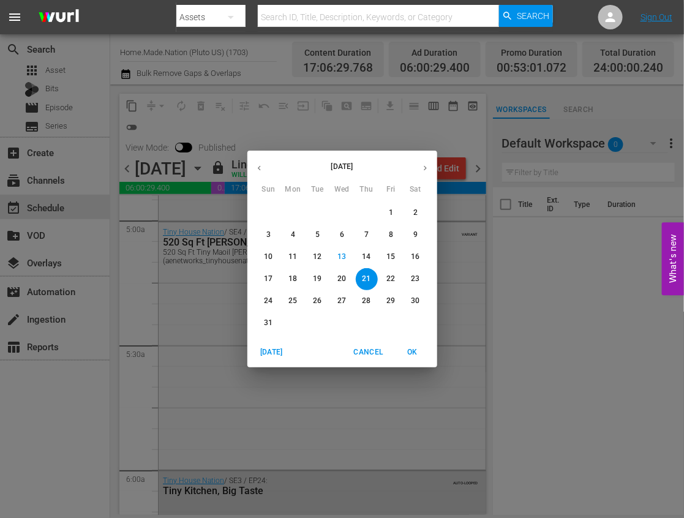
click at [342, 281] on p "20" at bounding box center [341, 279] width 9 height 10
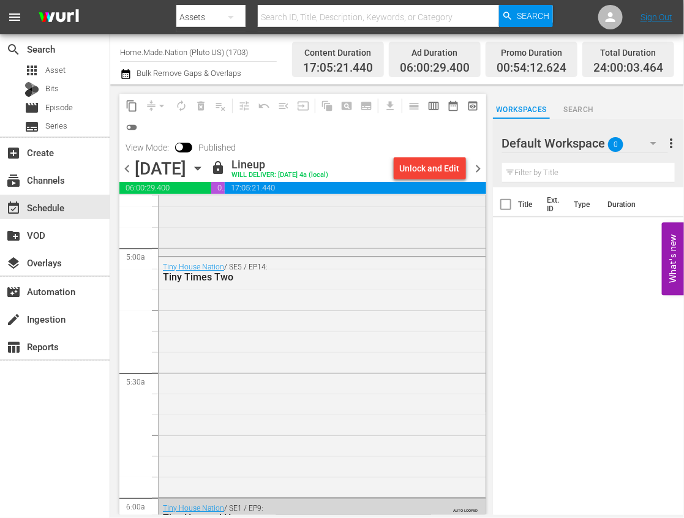
scroll to position [1225, 0]
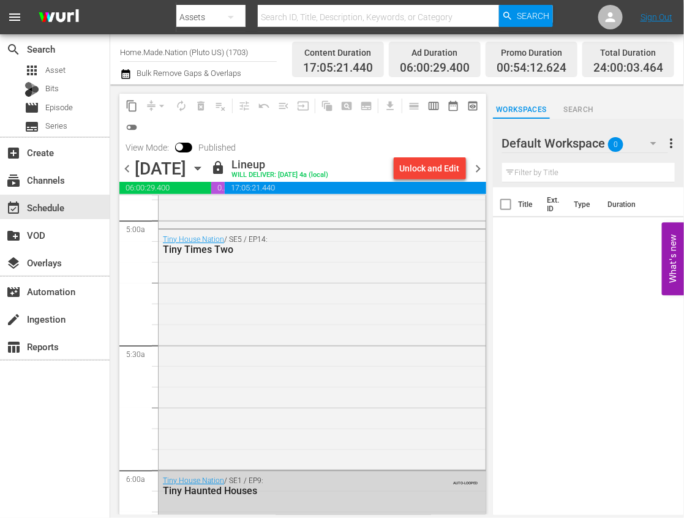
click at [205, 167] on icon "button" at bounding box center [197, 168] width 13 height 13
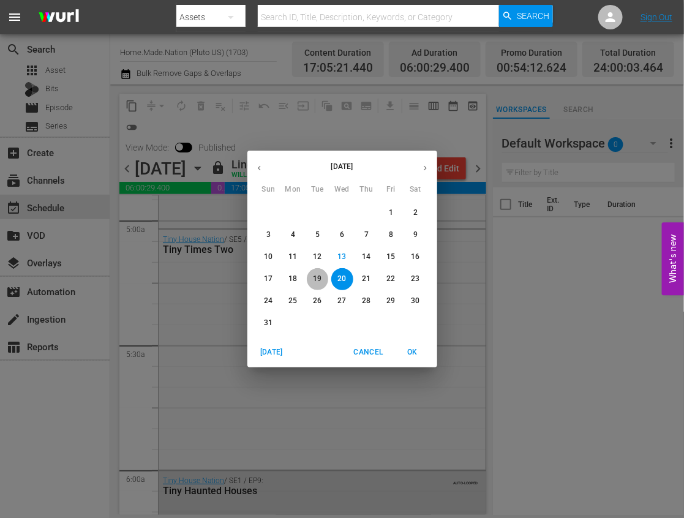
click at [316, 277] on p "19" at bounding box center [317, 279] width 9 height 10
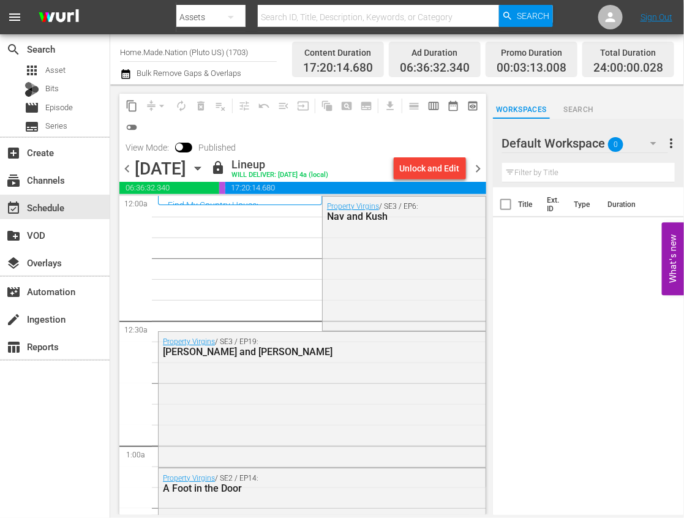
click at [200, 168] on icon "button" at bounding box center [198, 168] width 6 height 3
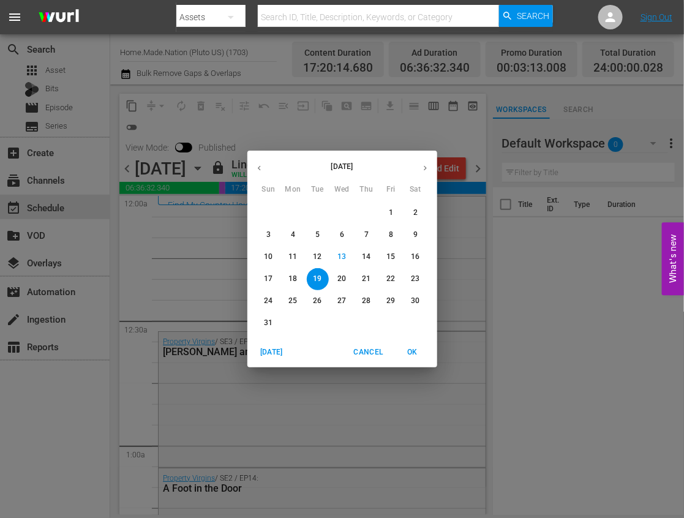
click at [291, 279] on p "18" at bounding box center [292, 279] width 9 height 10
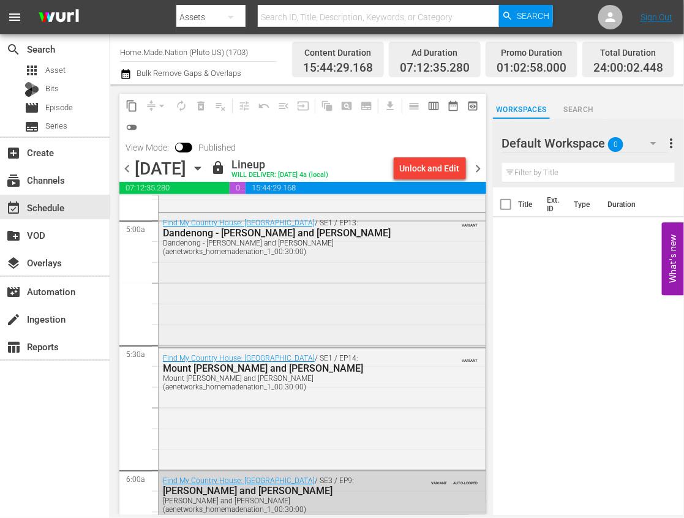
scroll to position [1302, 0]
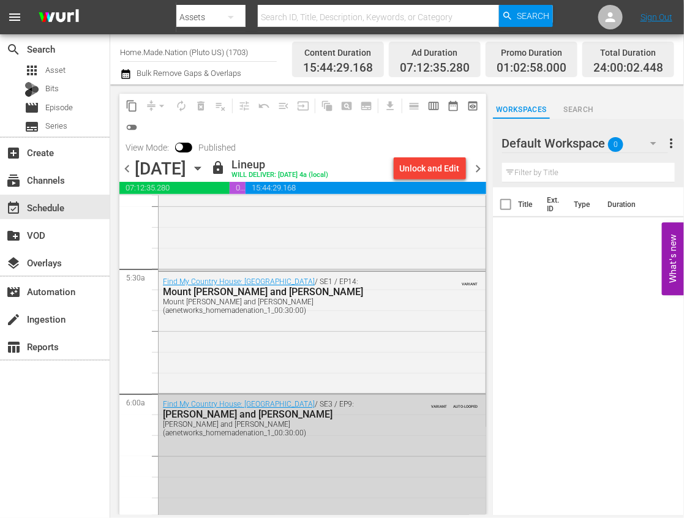
click at [186, 48] on input "Home.Made.Nation (Pluto US) (1703)" at bounding box center [198, 51] width 157 height 29
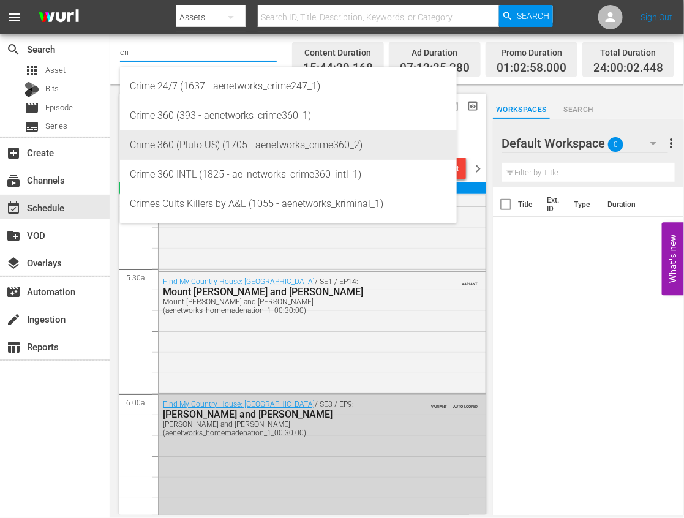
click at [227, 133] on div "Crime 360 (Pluto US) (1705 - aenetworks_crime360_2)" at bounding box center [288, 144] width 317 height 29
type input "Crime 360 (Pluto US) (1705 - aenetworks_crime360_2)"
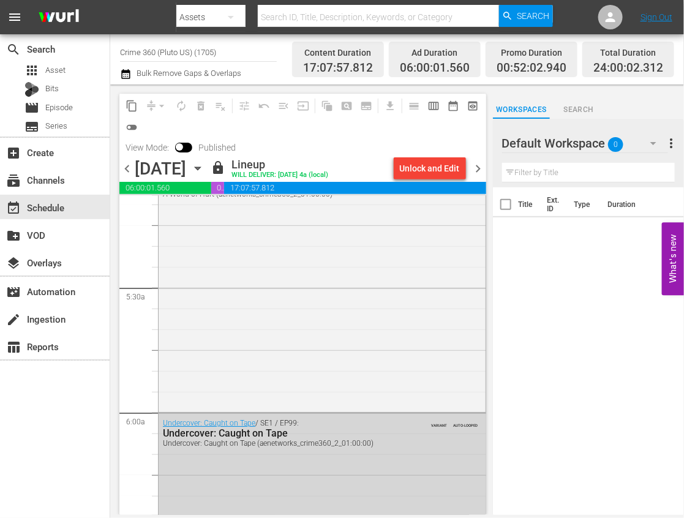
scroll to position [1302, 0]
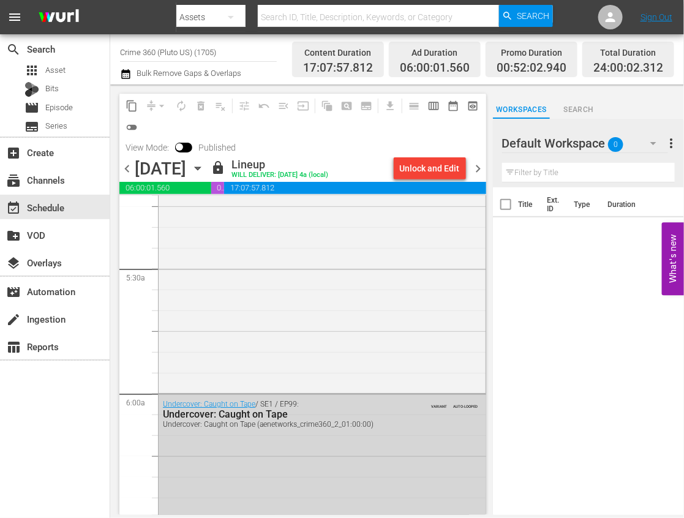
click at [205, 165] on icon "button" at bounding box center [197, 168] width 13 height 13
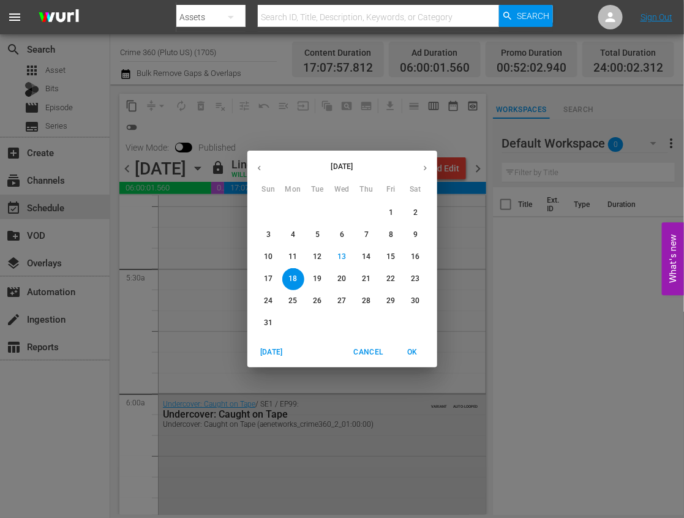
click at [317, 277] on p "19" at bounding box center [317, 279] width 9 height 10
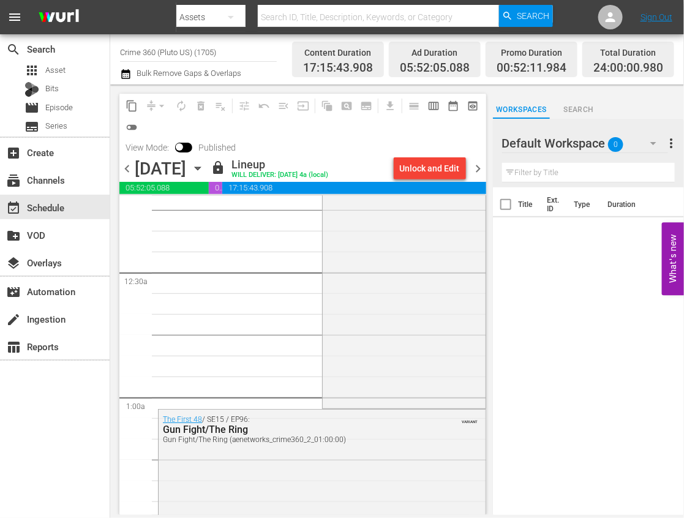
scroll to position [77, 0]
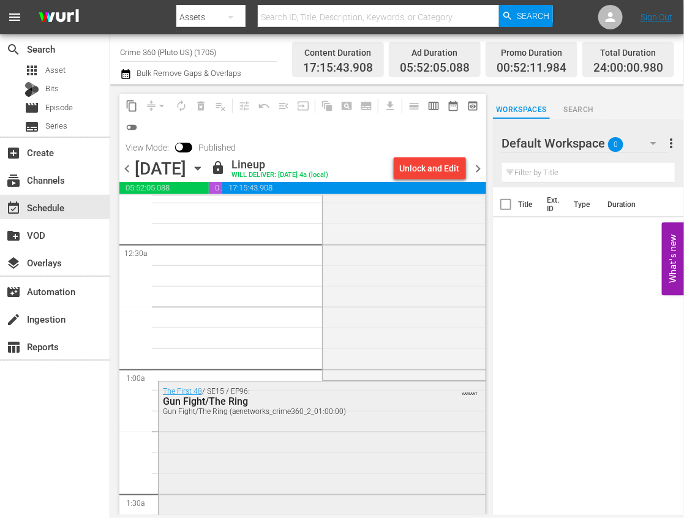
click at [300, 453] on div "The First 48 / SE15 / EP96: Gun Fight/The Ring Gun Fight/The Ring (aenetworks_c…" at bounding box center [322, 502] width 327 height 241
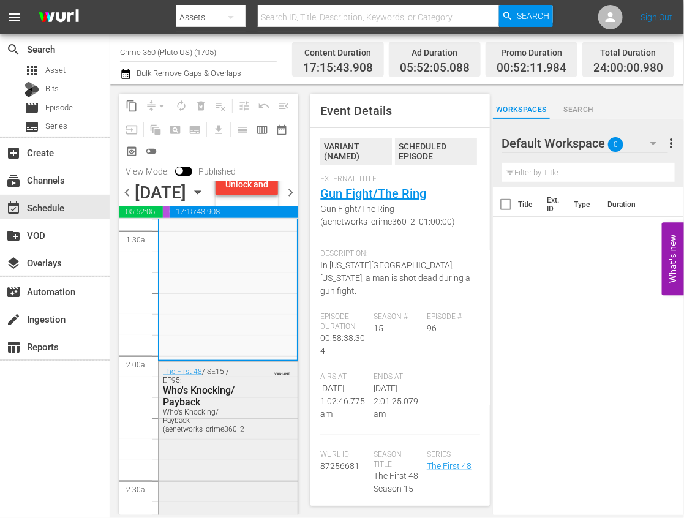
scroll to position [383, 0]
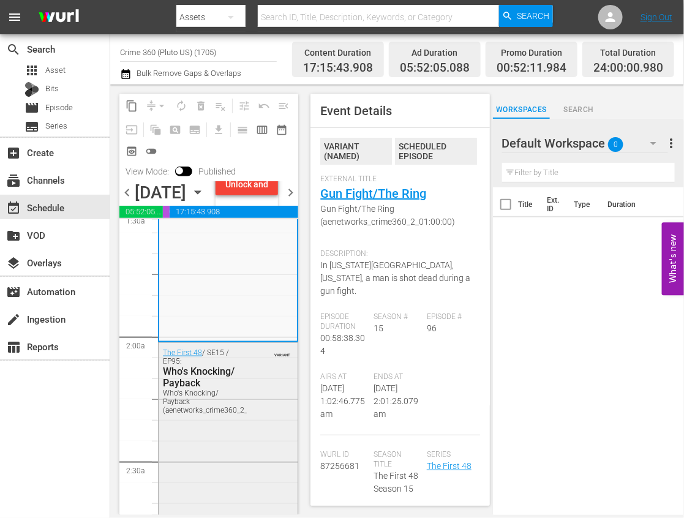
click at [238, 419] on div "The First 48 / SE15 / EP95: Who's Knocking/ Payback Who's Knocking/ Payback (ae…" at bounding box center [228, 381] width 139 height 76
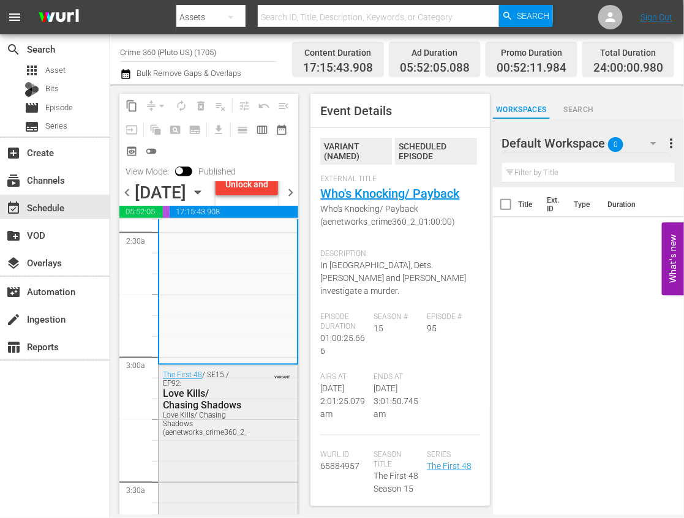
scroll to position [689, 0]
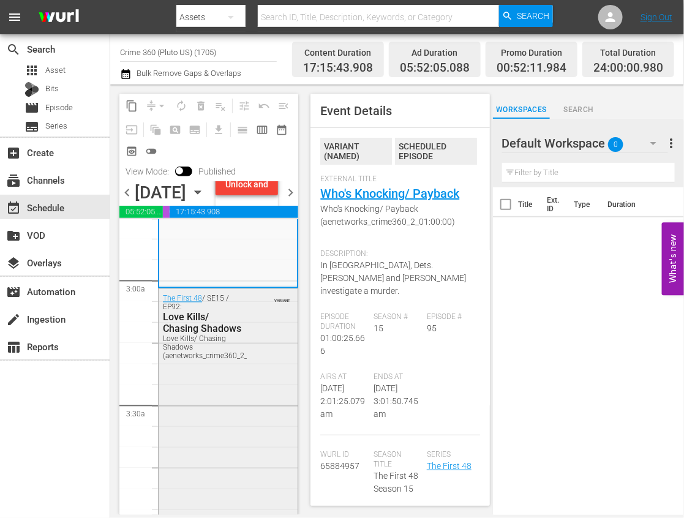
click at [252, 420] on div "The First 48 / SE15 / EP92: Love Kills/ Chasing Shadows Love Kills/ Chasing Sha…" at bounding box center [228, 414] width 139 height 251
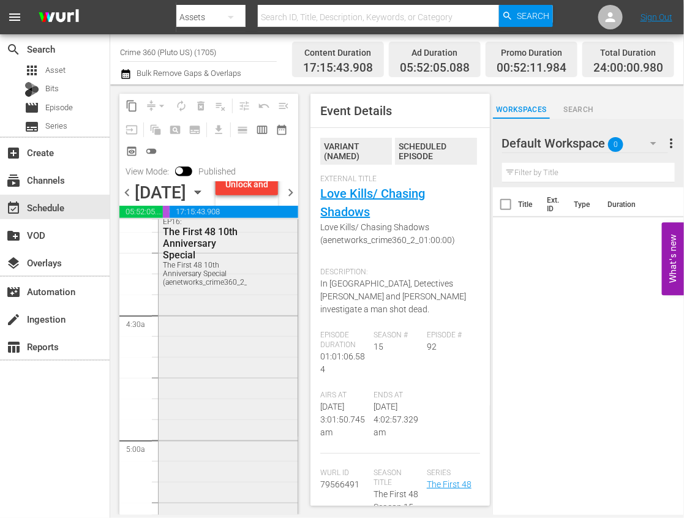
scroll to position [1072, 0]
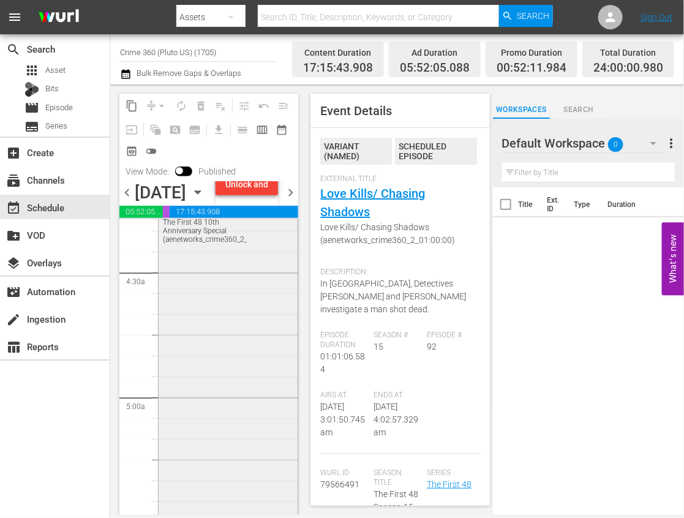
click at [228, 360] on div "The First 48 / SE15 / EP16: The First 48 10th Anniversary Special The First 48 …" at bounding box center [228, 402] width 139 height 484
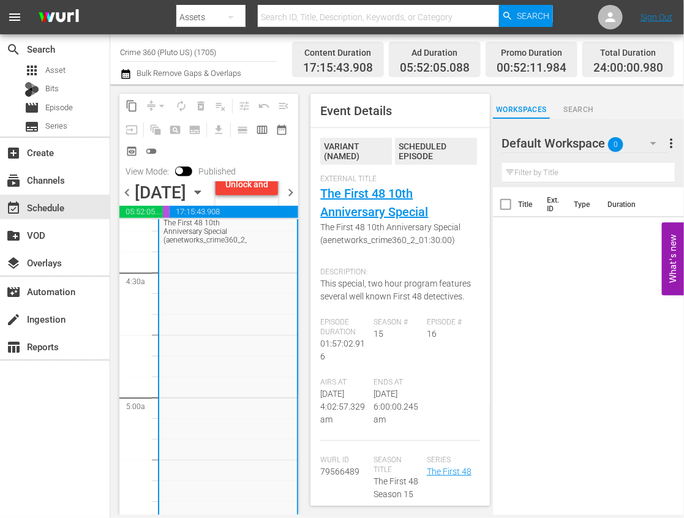
click at [205, 199] on icon "button" at bounding box center [197, 192] width 13 height 13
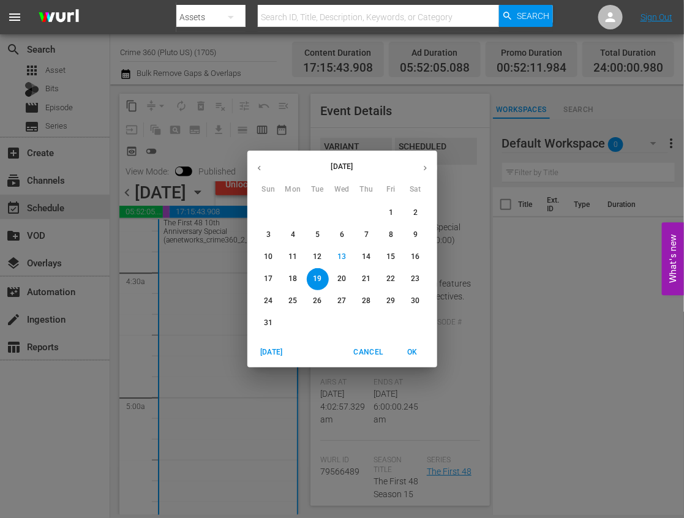
click at [342, 281] on p "20" at bounding box center [341, 279] width 9 height 10
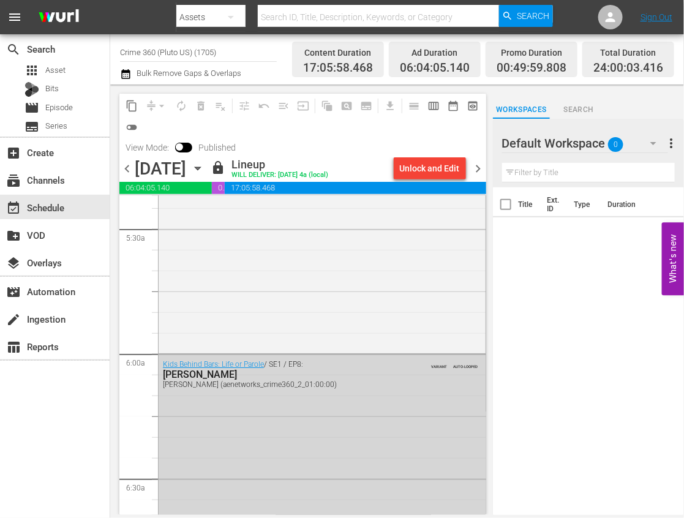
scroll to position [1378, 0]
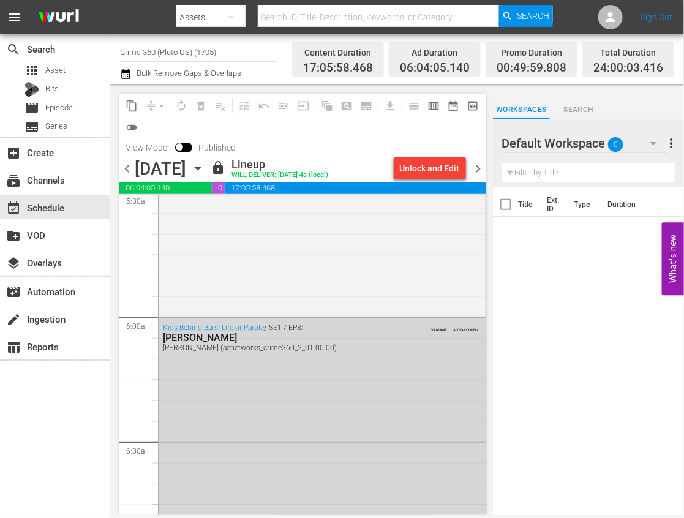
click at [200, 169] on icon "button" at bounding box center [198, 168] width 6 height 3
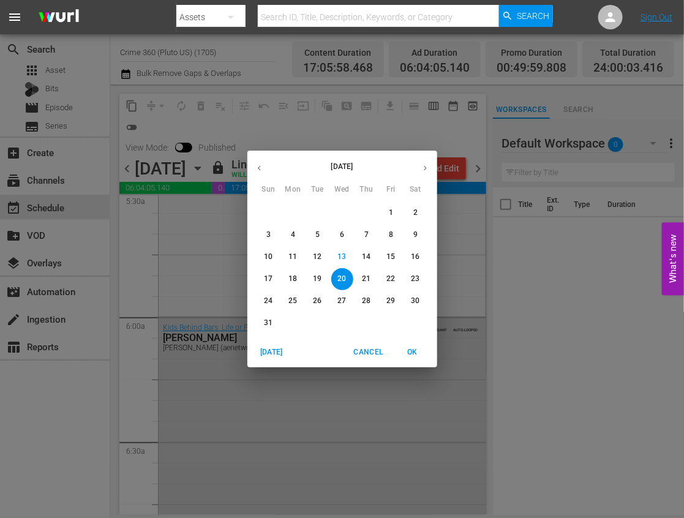
click at [363, 274] on p "21" at bounding box center [366, 279] width 9 height 10
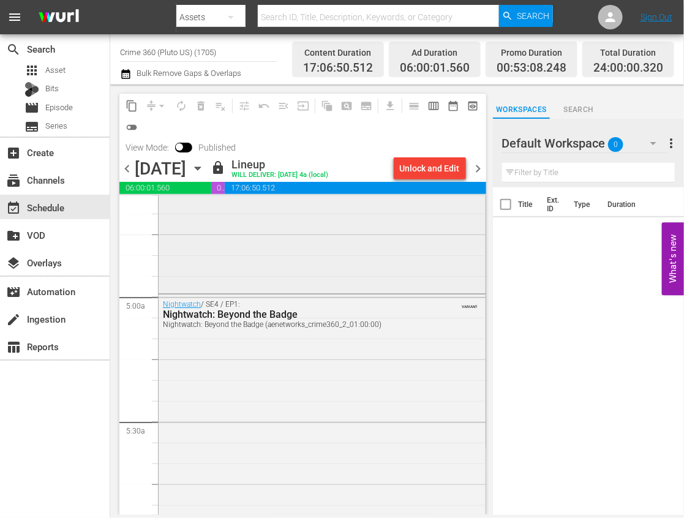
scroll to position [1225, 0]
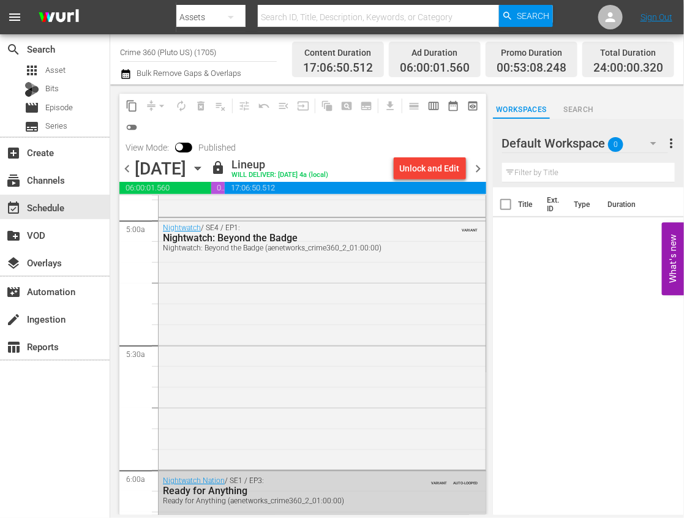
click at [200, 167] on icon "button" at bounding box center [198, 168] width 6 height 3
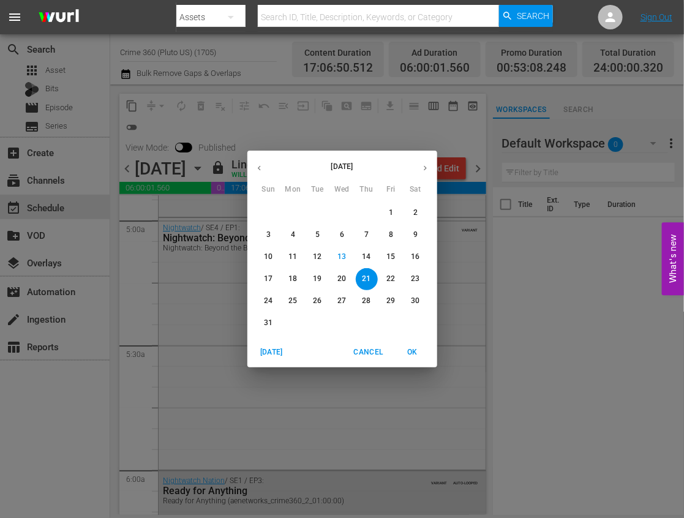
click at [391, 281] on p "22" at bounding box center [391, 279] width 9 height 10
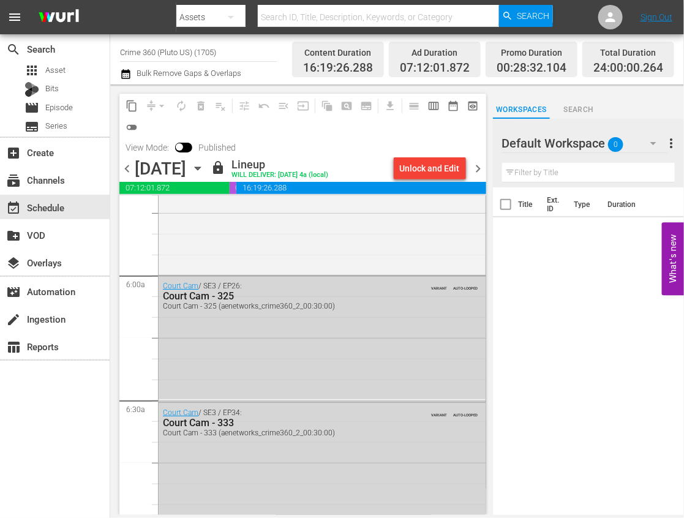
scroll to position [1455, 0]
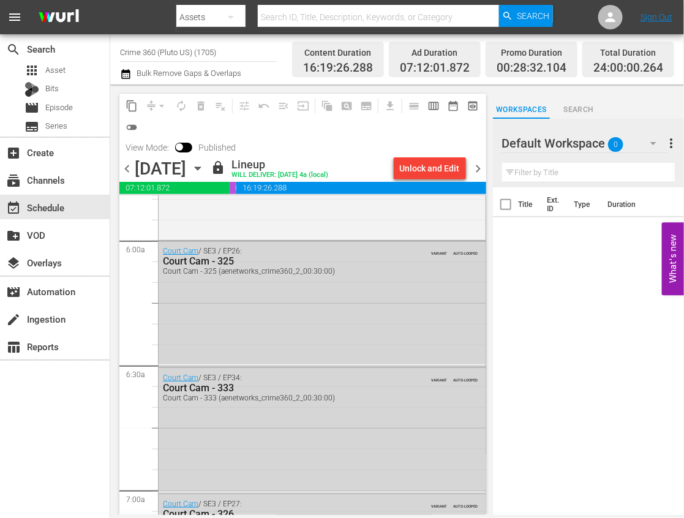
click at [200, 167] on icon "button" at bounding box center [198, 168] width 6 height 3
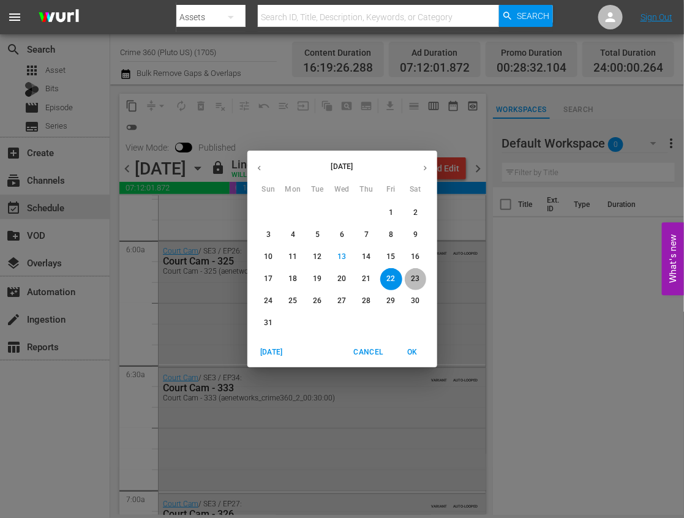
click at [417, 277] on p "23" at bounding box center [415, 279] width 9 height 10
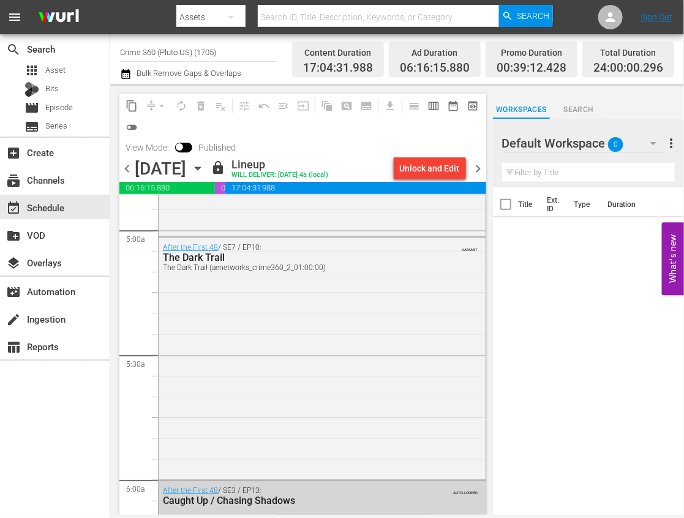
scroll to position [1225, 0]
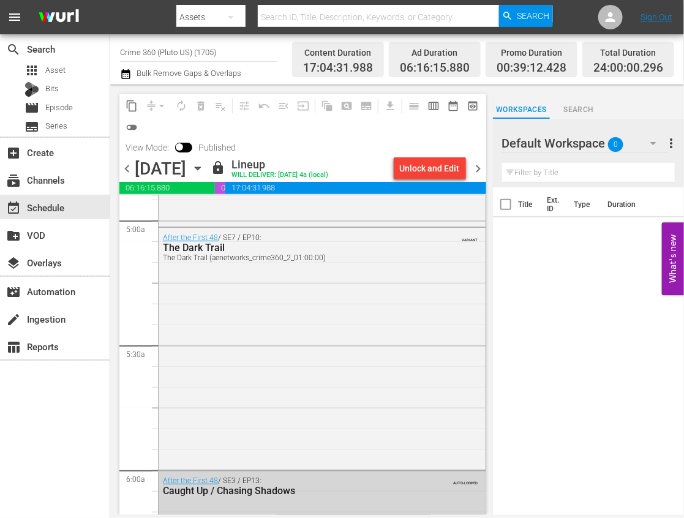
click at [205, 162] on icon "button" at bounding box center [197, 168] width 13 height 13
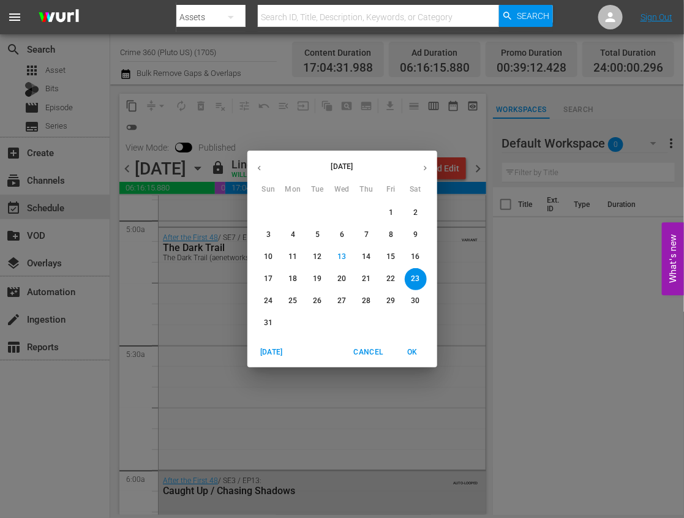
click at [261, 301] on span "24" at bounding box center [269, 301] width 22 height 10
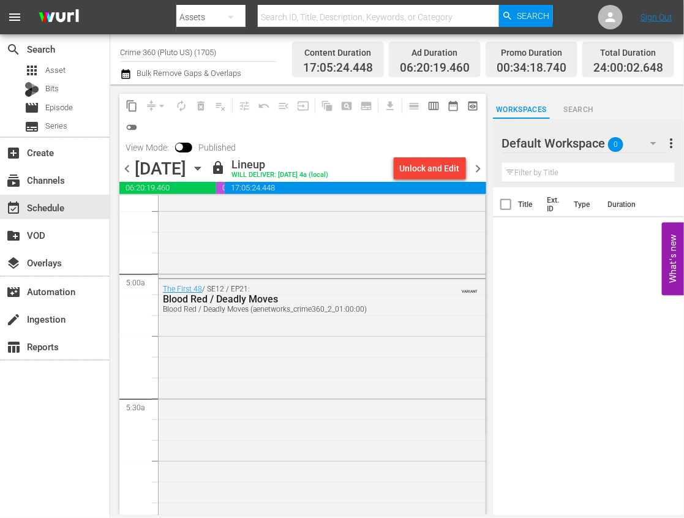
scroll to position [1225, 0]
